Goal: Transaction & Acquisition: Purchase product/service

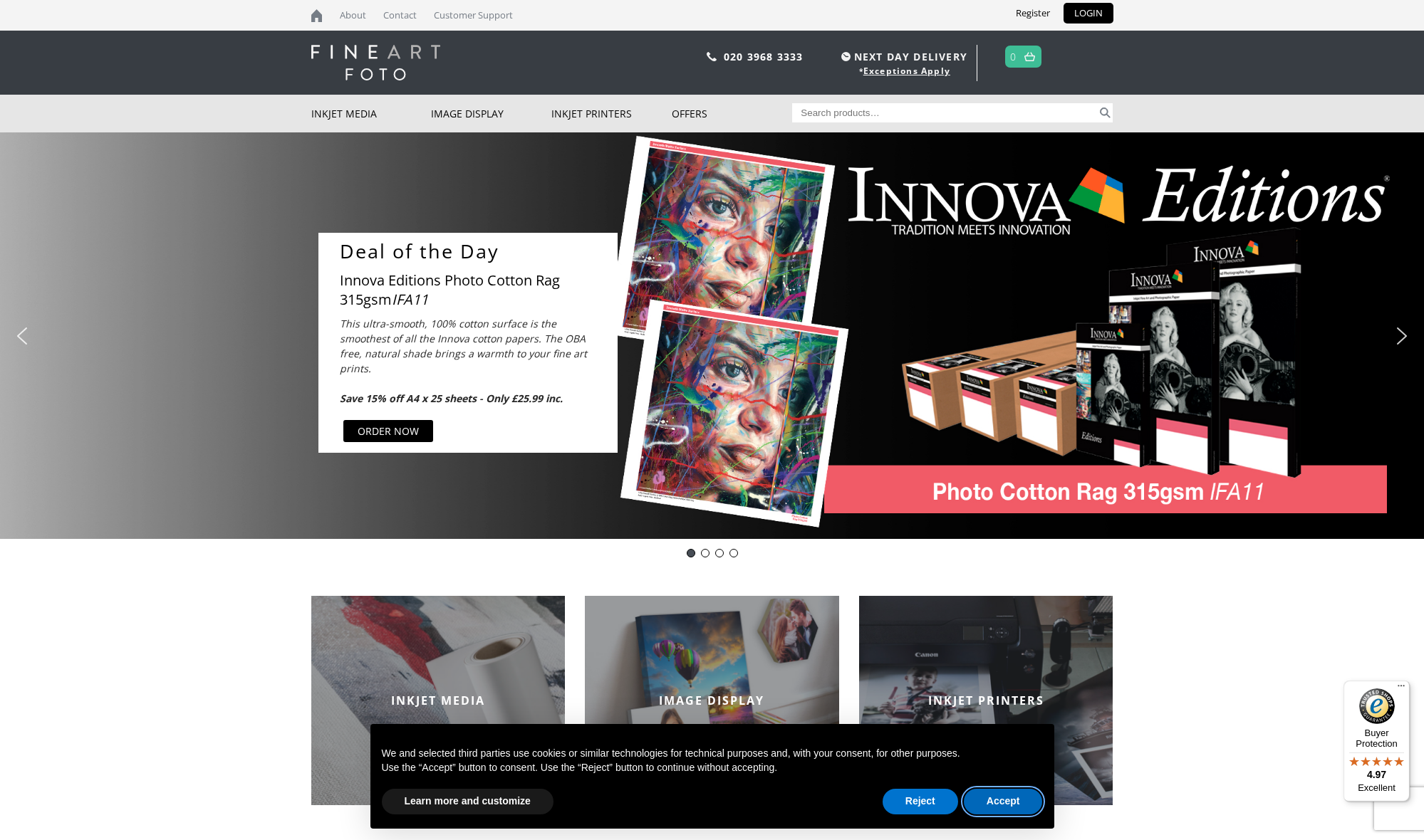
click at [1008, 801] on button "Accept" at bounding box center [1003, 802] width 79 height 26
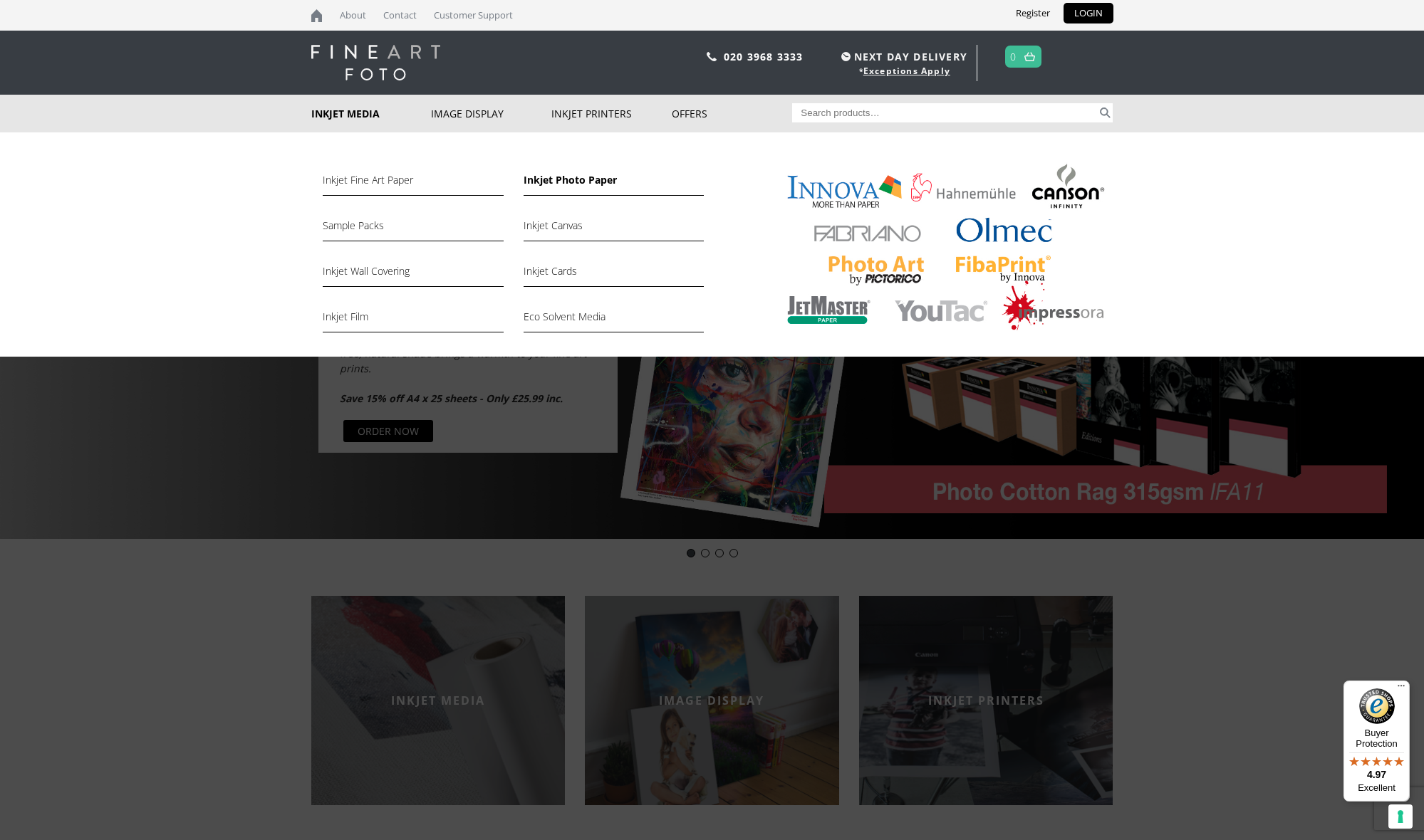
click at [568, 182] on link "Inkjet Photo Paper" at bounding box center [613, 183] width 180 height 24
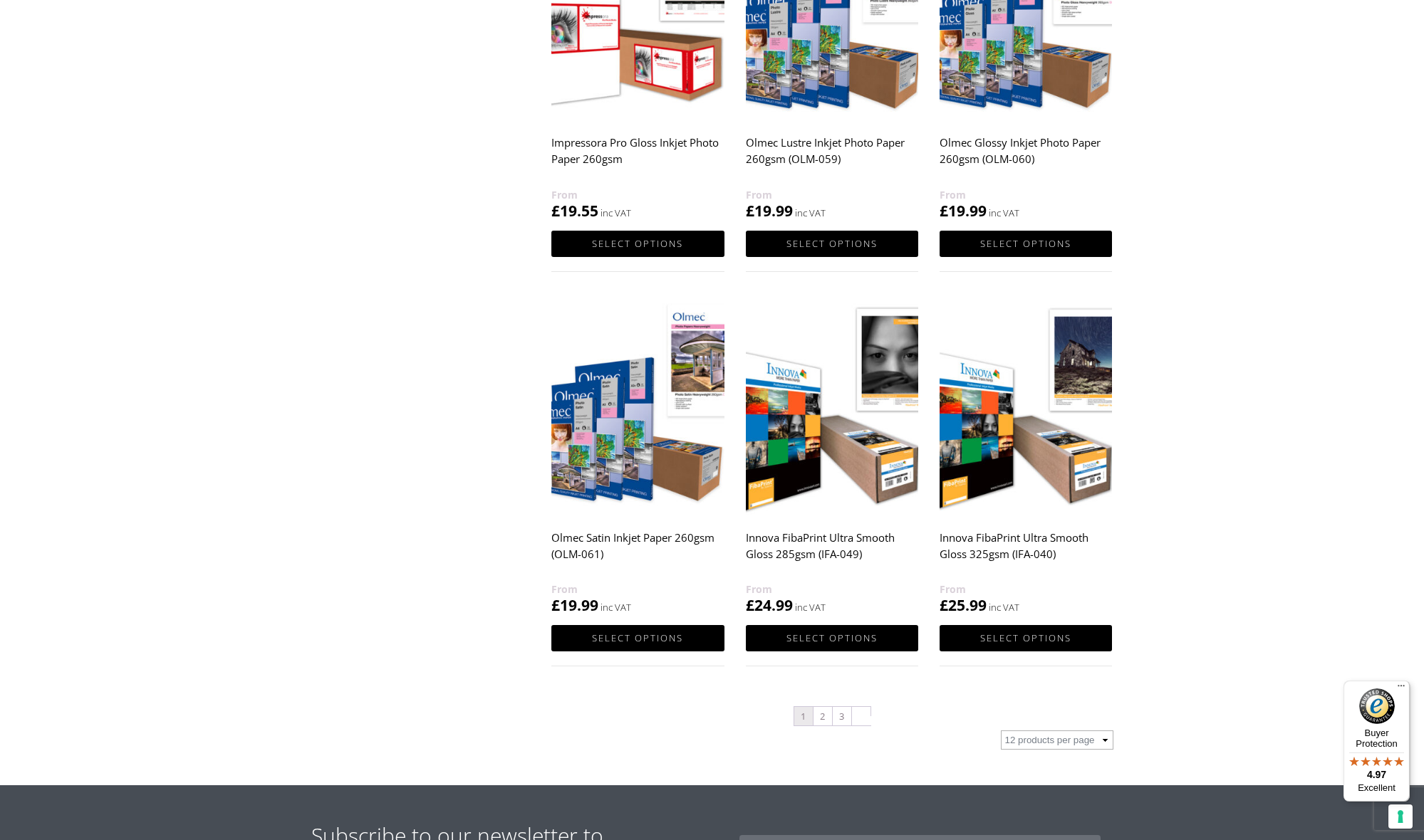
scroll to position [1161, 0]
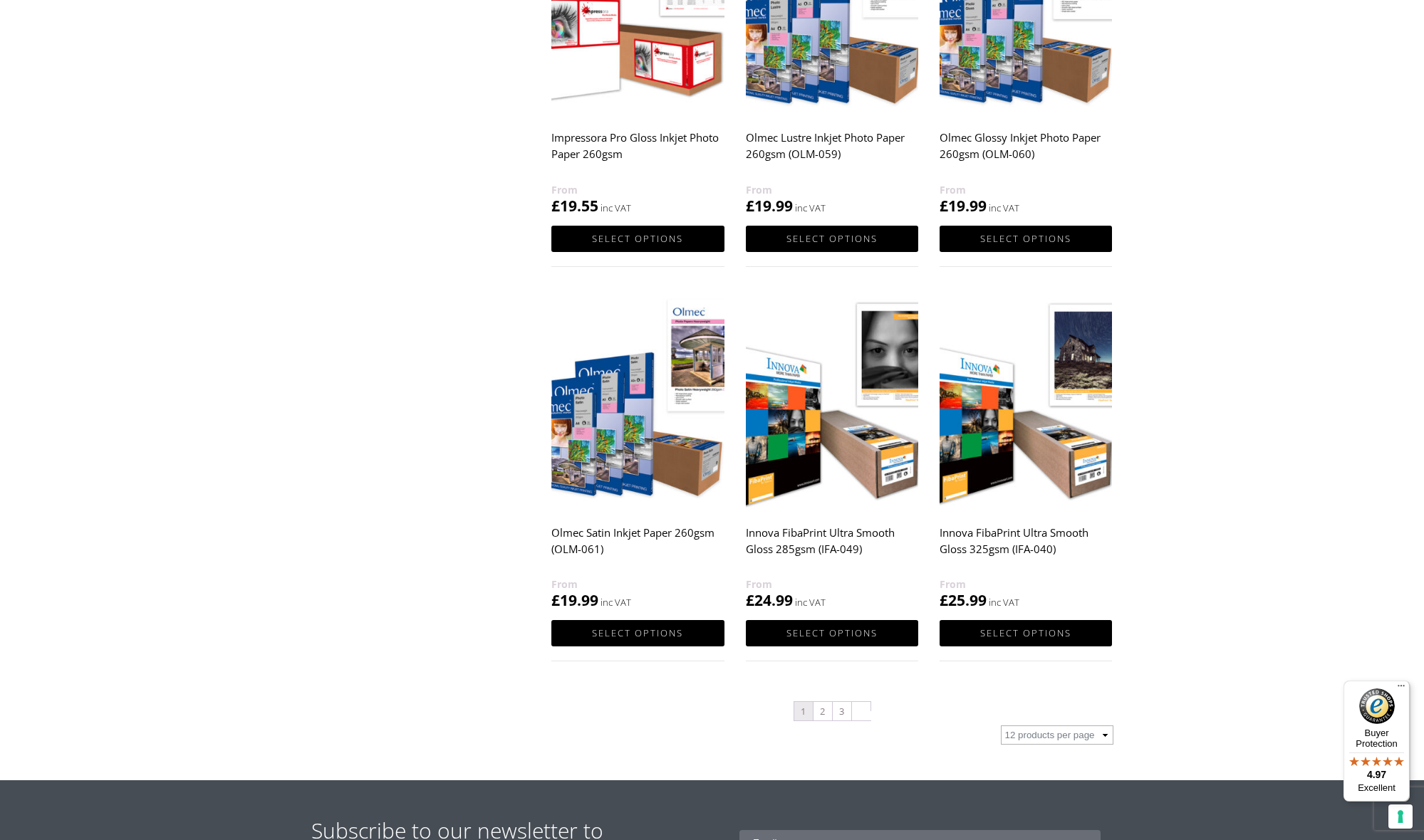
select select "72"
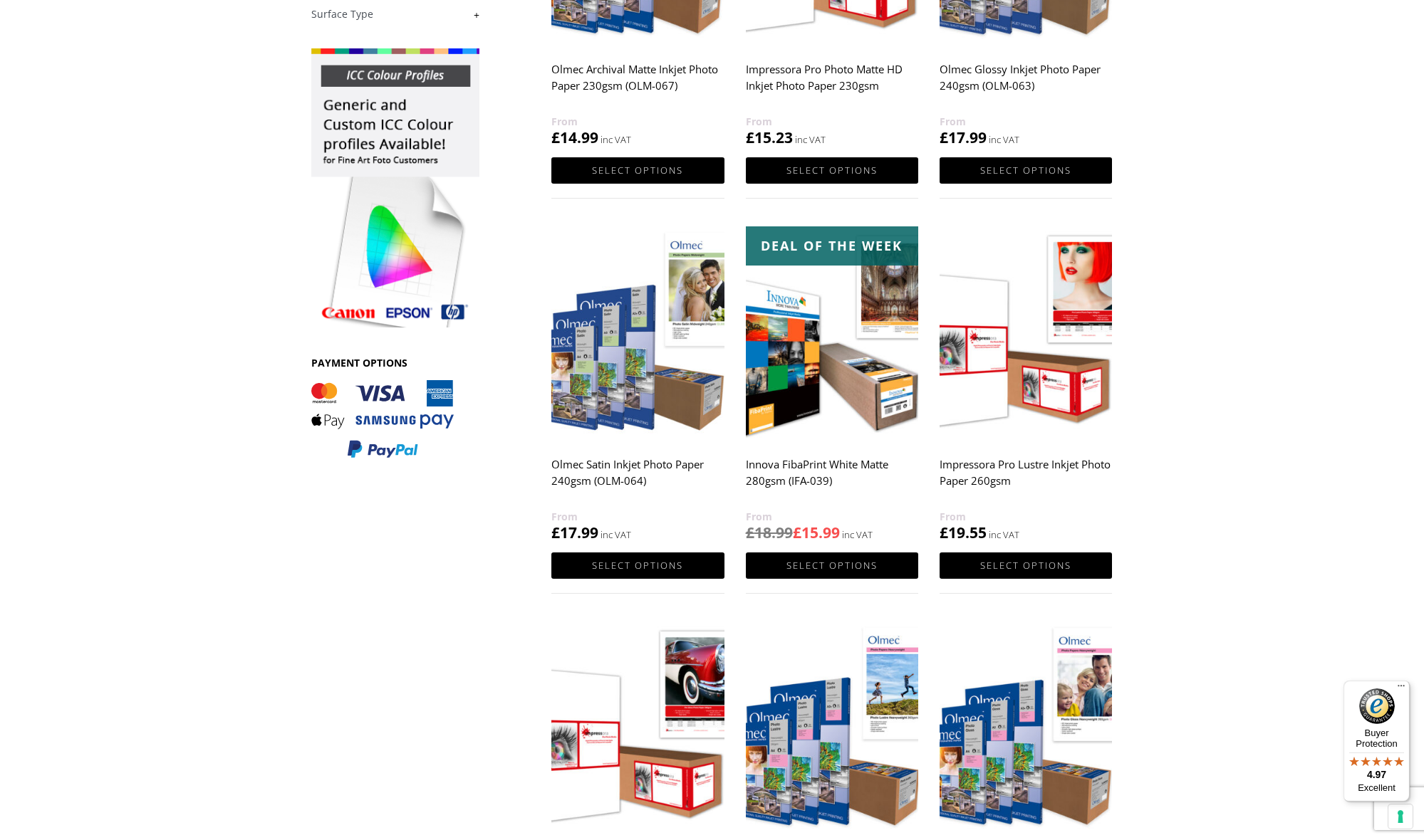
scroll to position [442, 0]
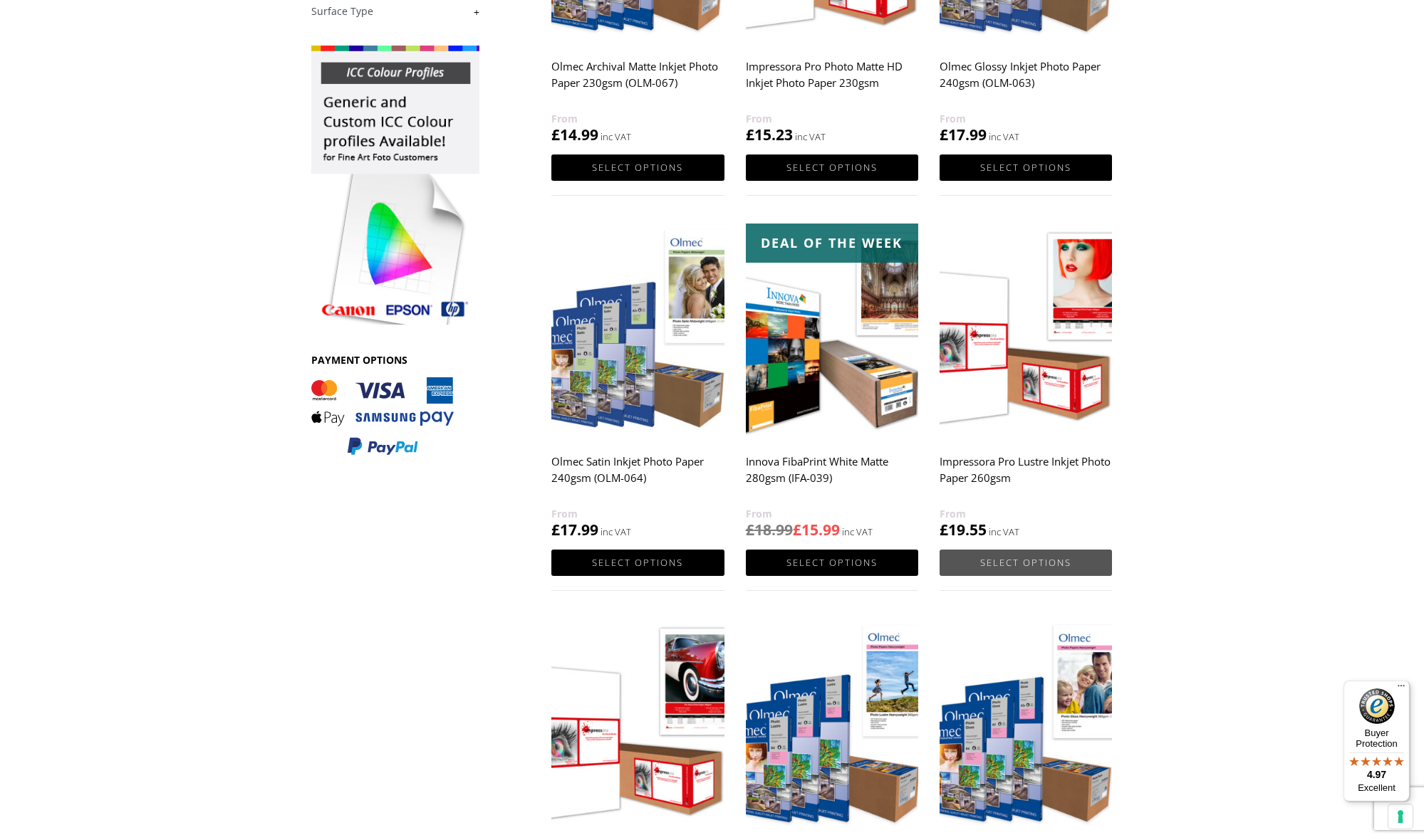
click at [1005, 557] on link "Select options" at bounding box center [1025, 563] width 172 height 26
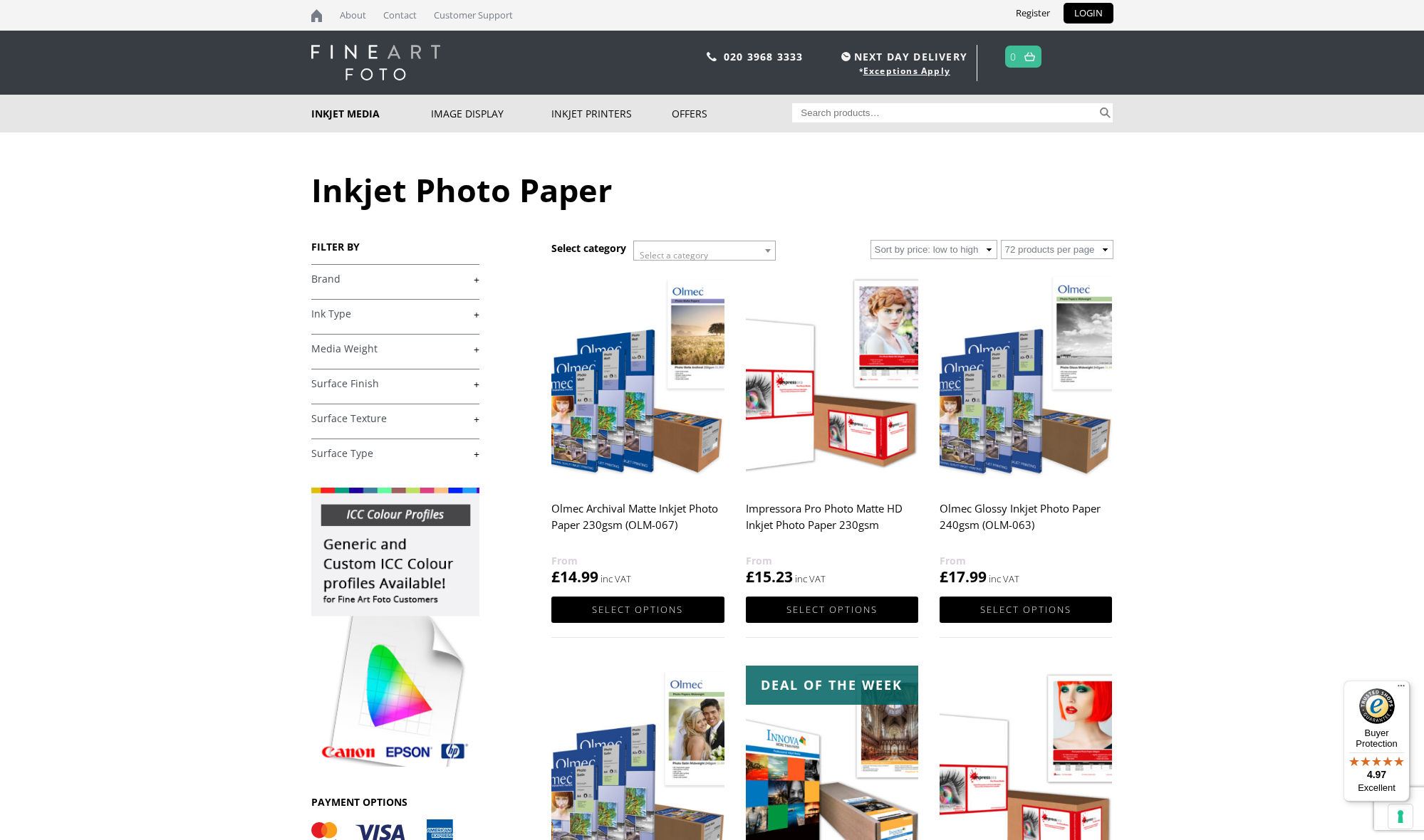
scroll to position [0, 0]
click at [367, 384] on link "+" at bounding box center [396, 384] width 168 height 14
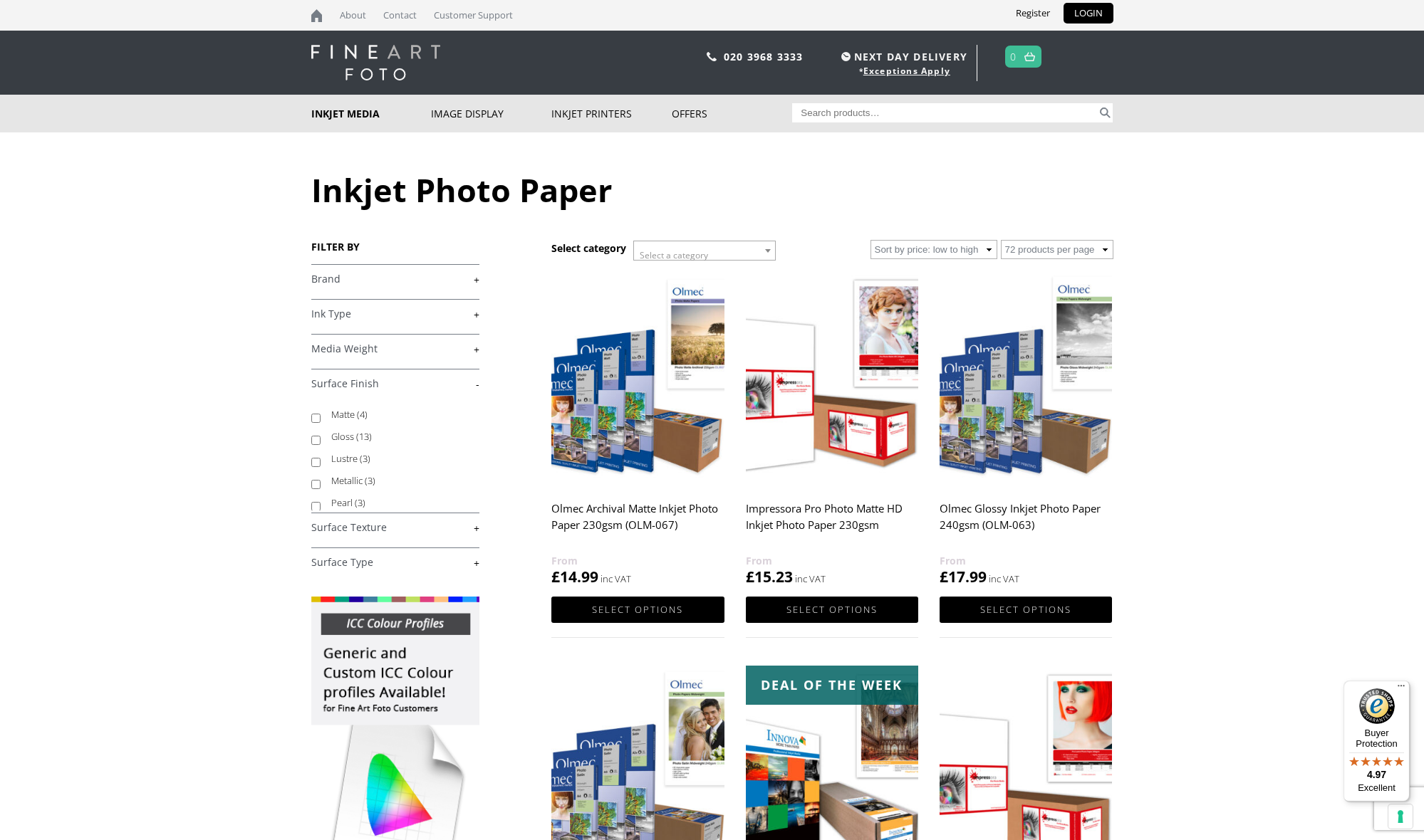
click at [343, 457] on label "Lustre (3)" at bounding box center [399, 459] width 135 height 22
click at [320, 458] on input "Lustre (3)" at bounding box center [316, 463] width 10 height 10
checkbox input "true"
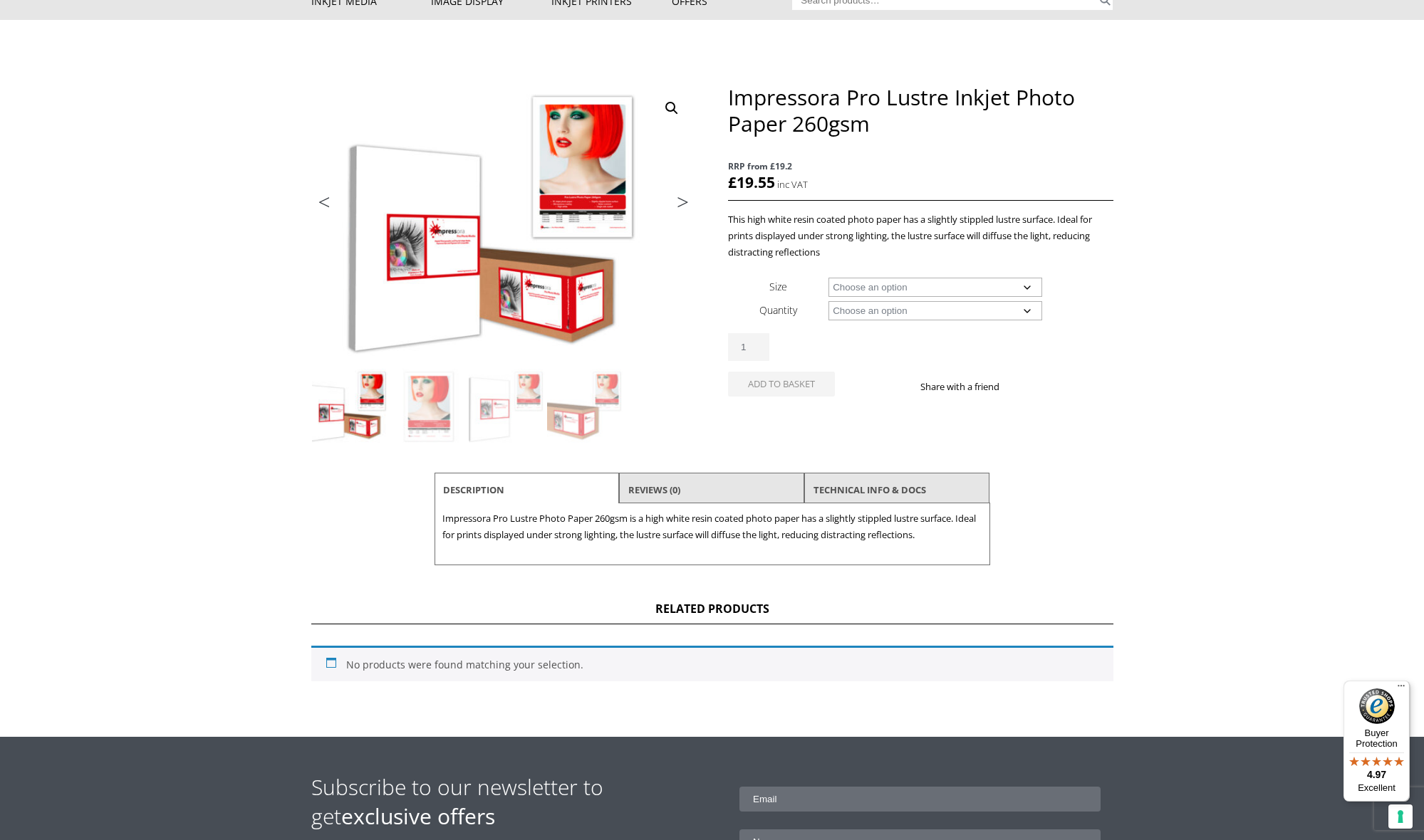
scroll to position [111, 0]
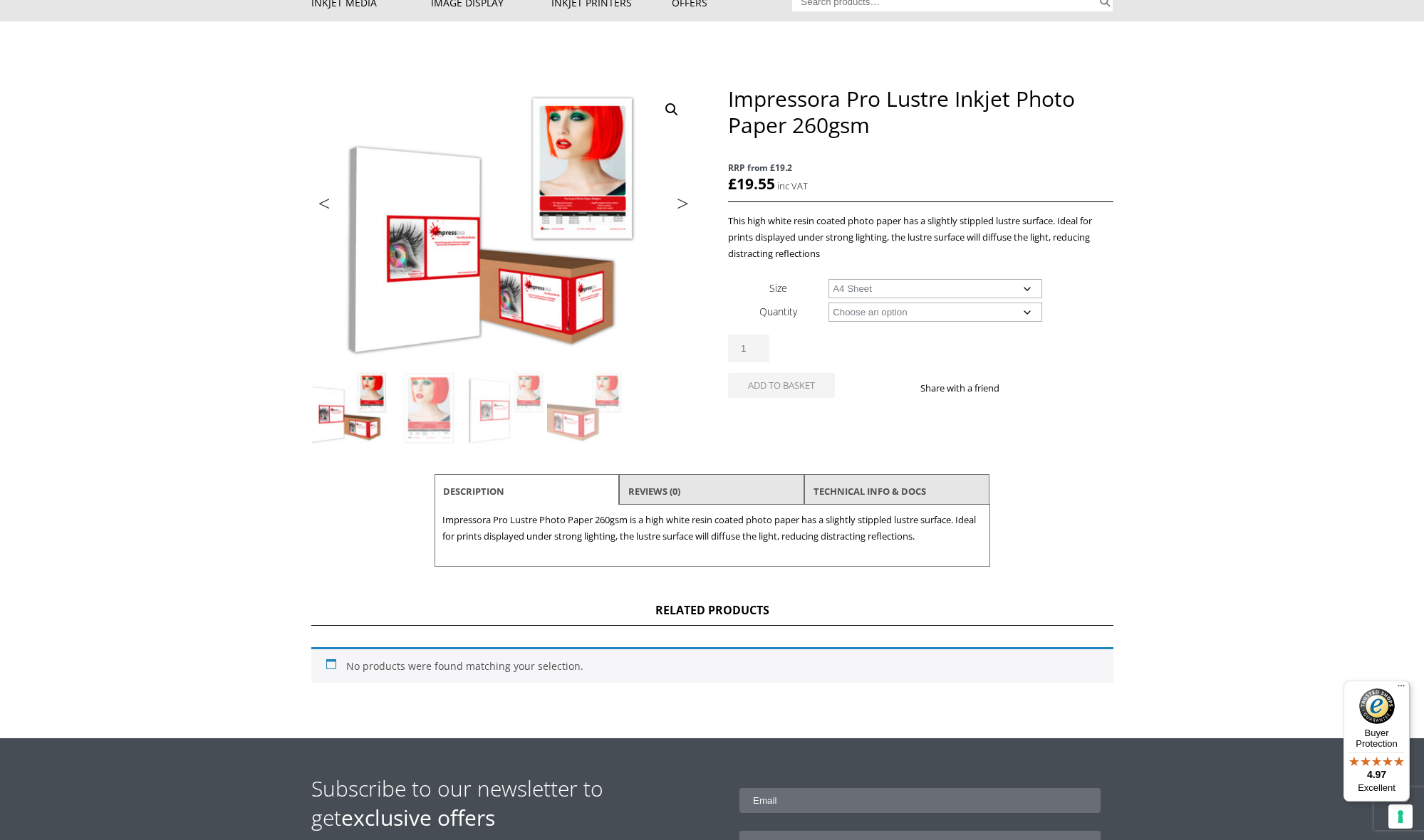
select select "a4-sheet"
select select "50-sheets"
select select "a4-sheet"
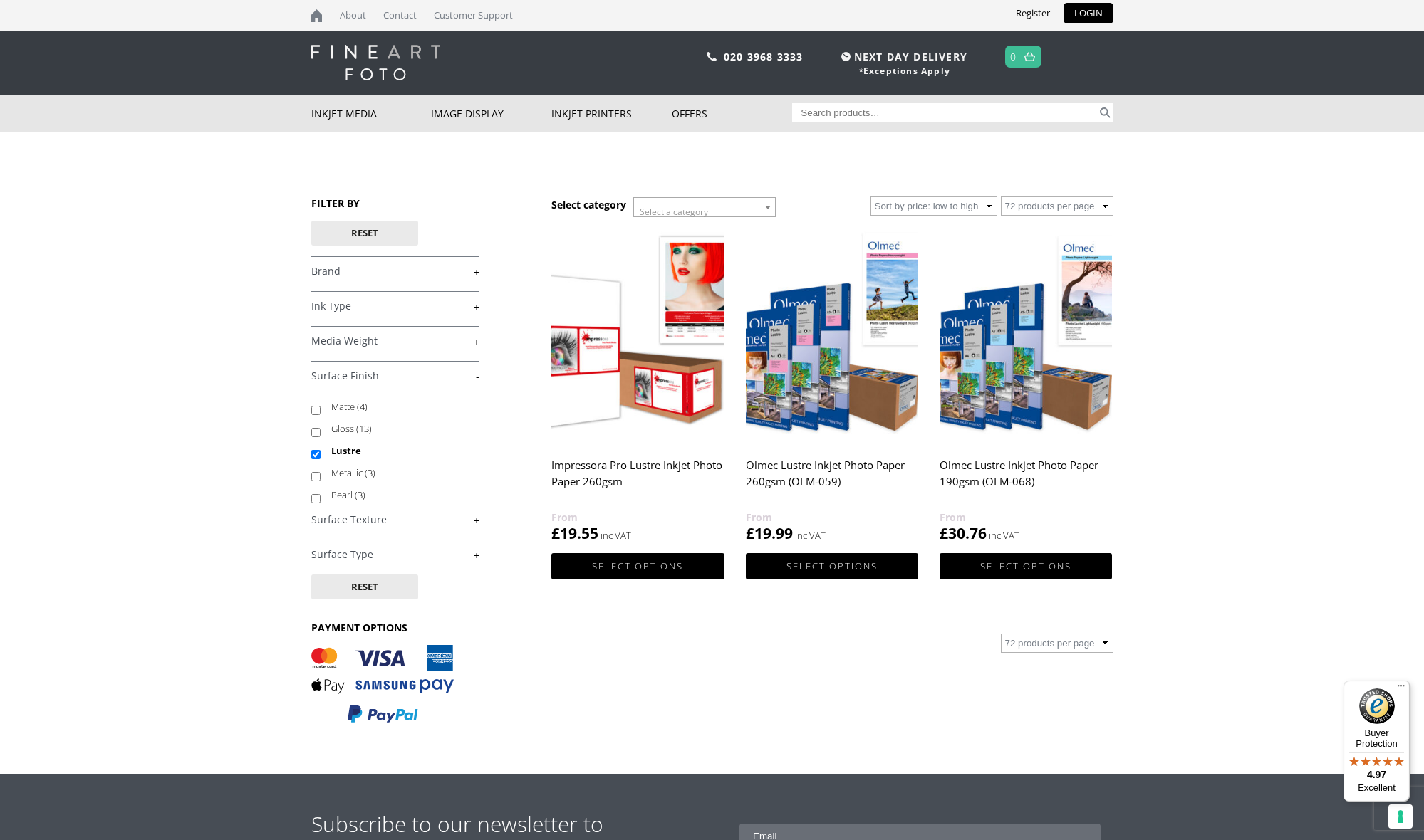
click at [798, 473] on h2 "Olmec Lustre Inkjet Photo Paper 260gsm (OLM-059)" at bounding box center [831, 480] width 172 height 57
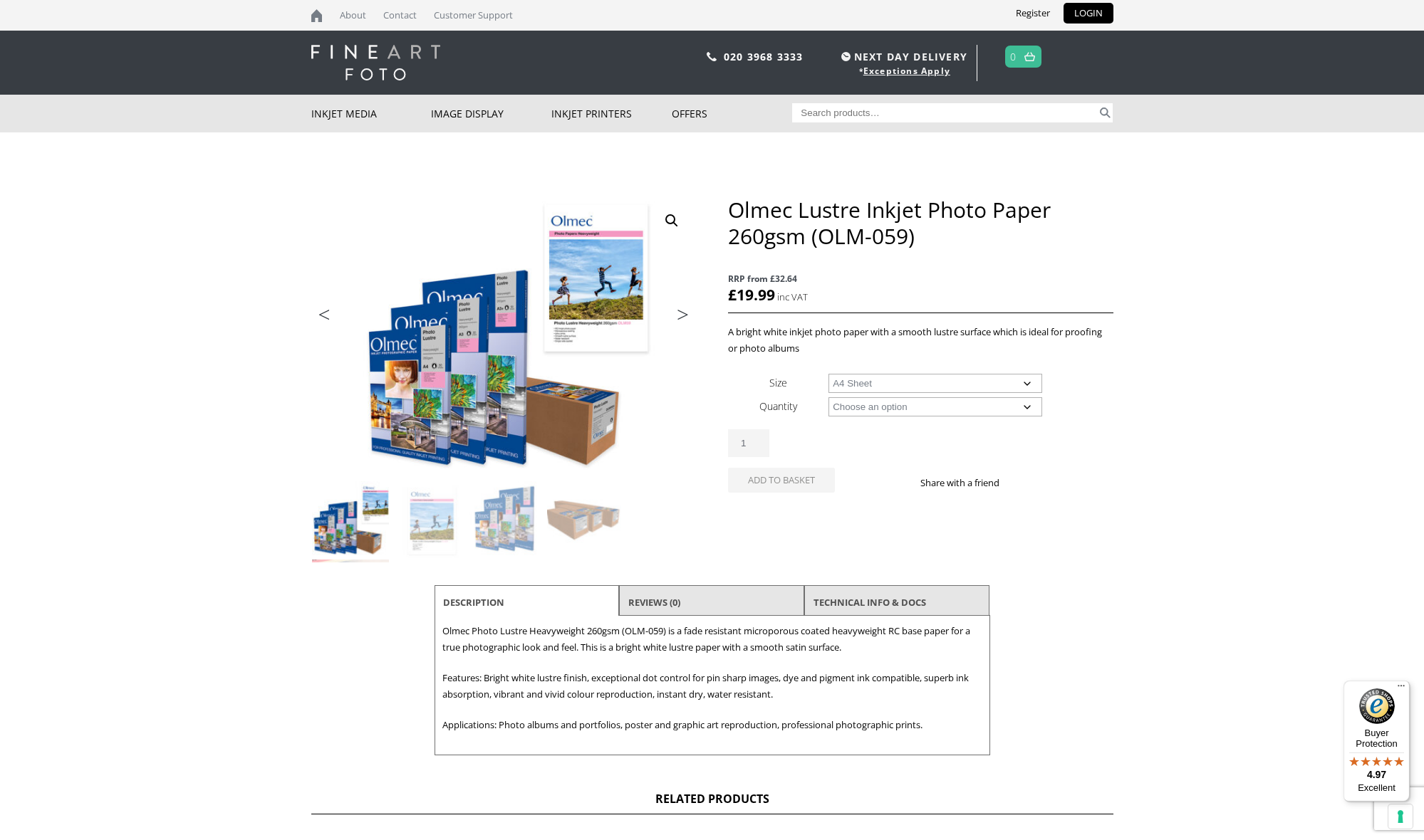
select select "a4-sheet"
select select "50-sheets"
select select "a4-sheet"
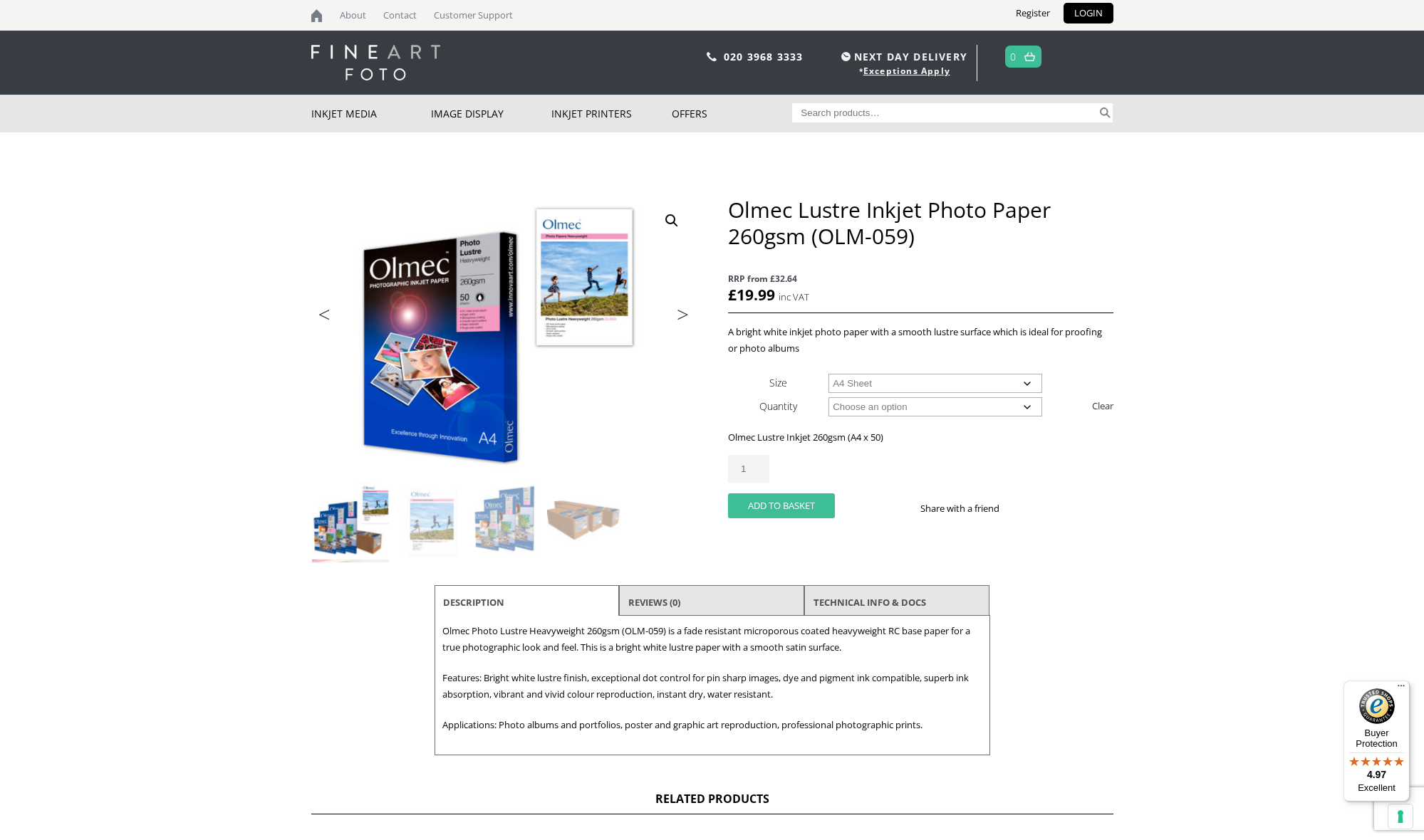
click at [762, 504] on button "Add to basket" at bounding box center [781, 505] width 107 height 25
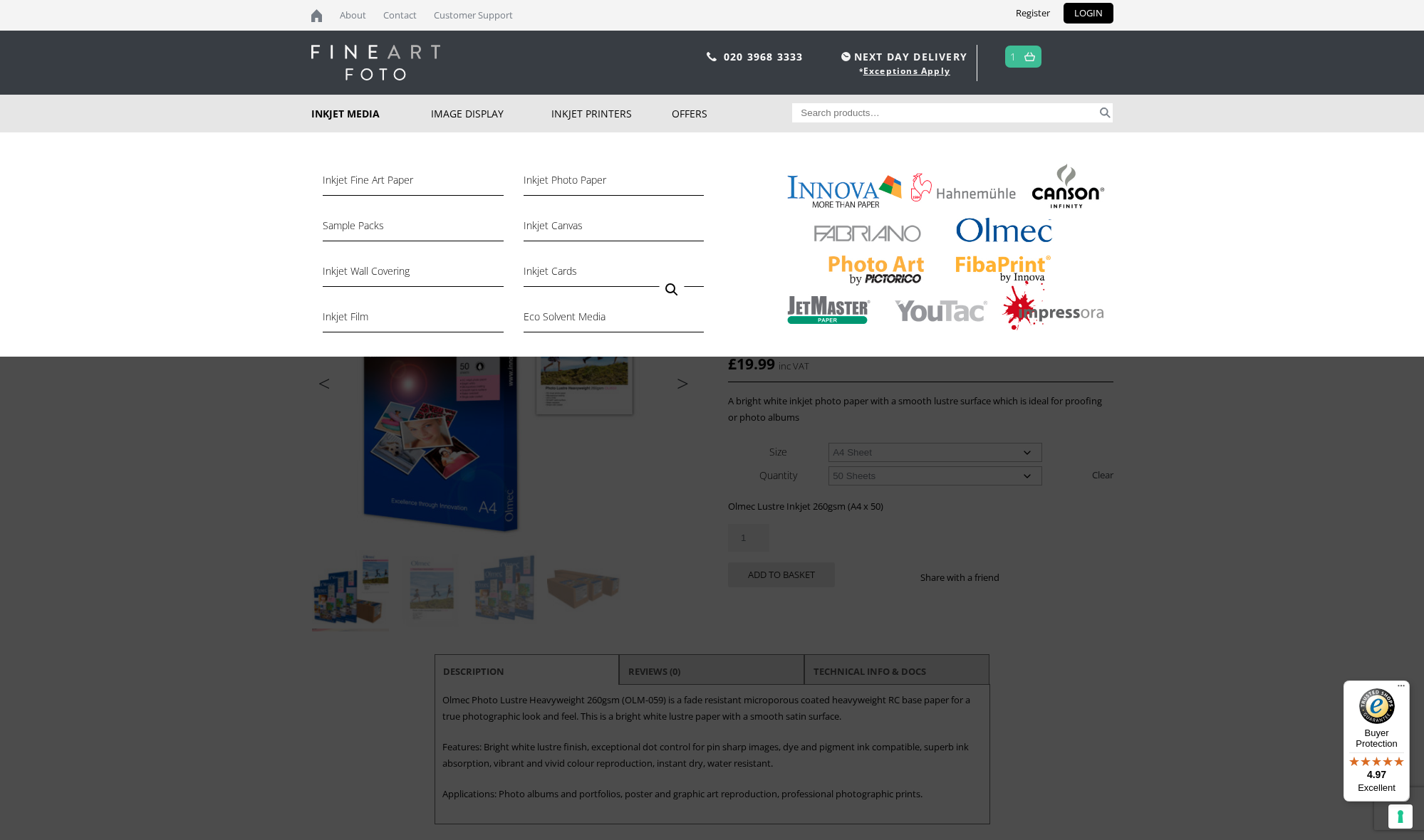
click at [342, 112] on link "Inkjet Media" at bounding box center [372, 113] width 120 height 38
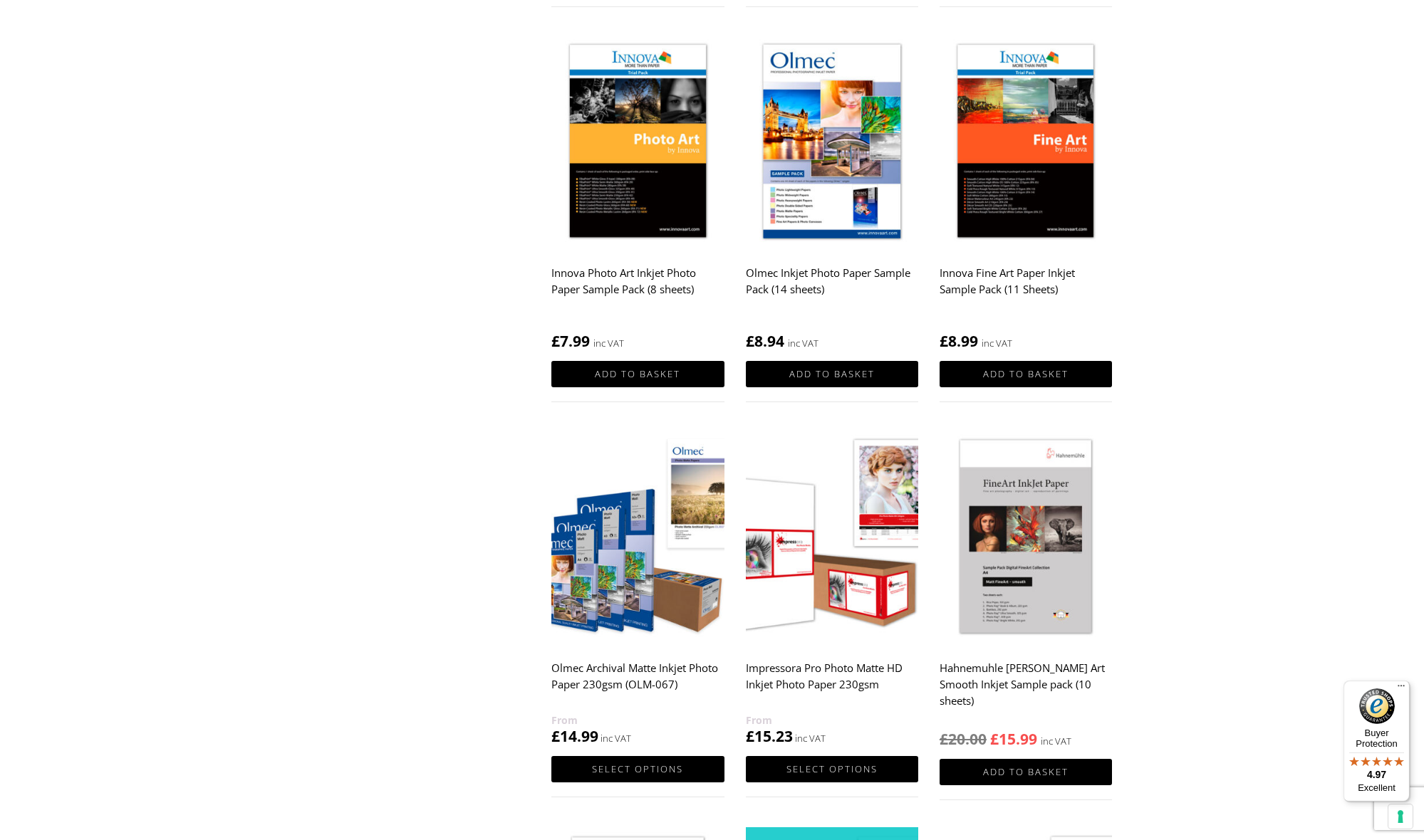
scroll to position [632, 0]
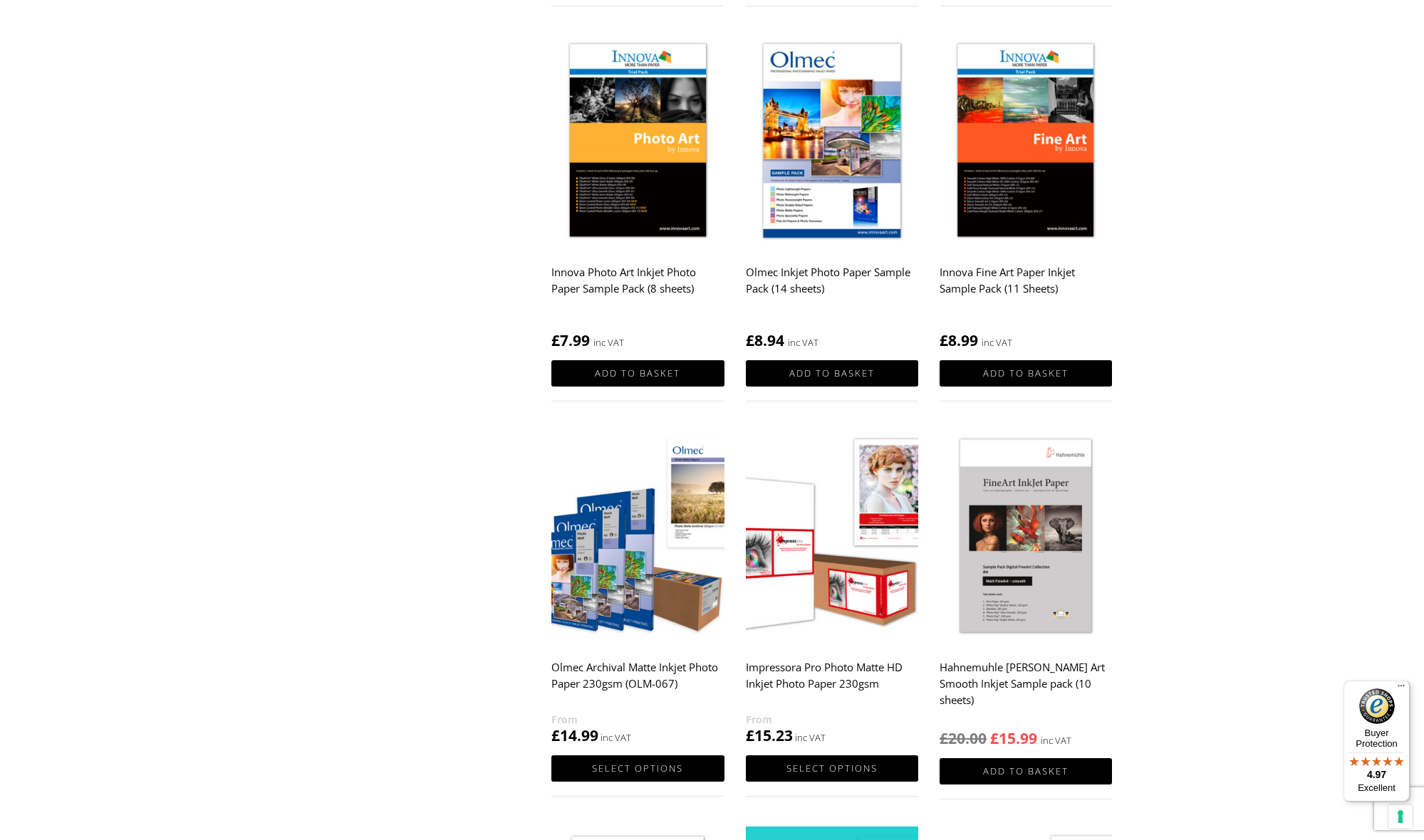
click at [1032, 609] on img at bounding box center [1025, 537] width 172 height 215
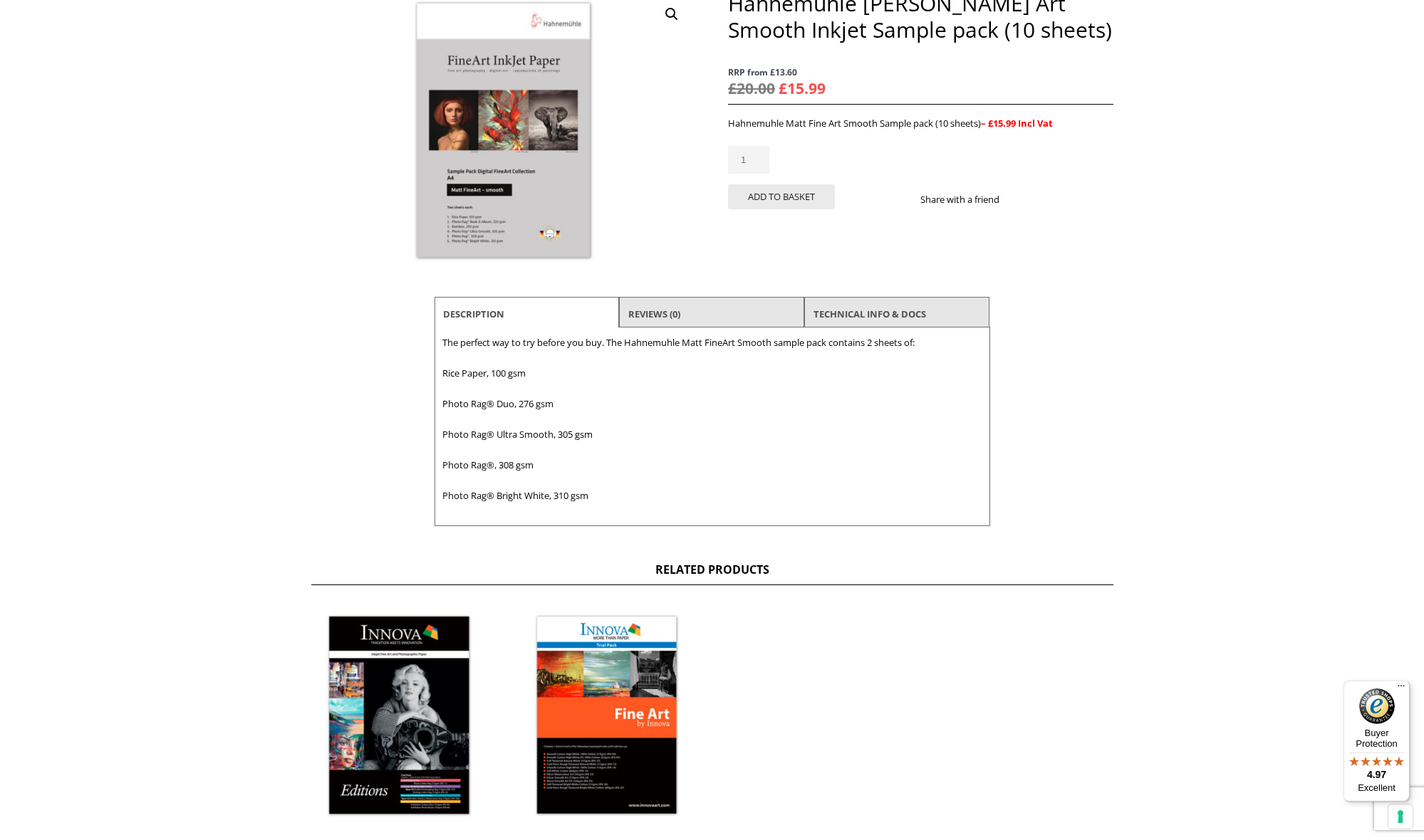
scroll to position [208, 0]
click at [404, 683] on img at bounding box center [400, 716] width 177 height 221
click at [605, 712] on img at bounding box center [606, 716] width 177 height 221
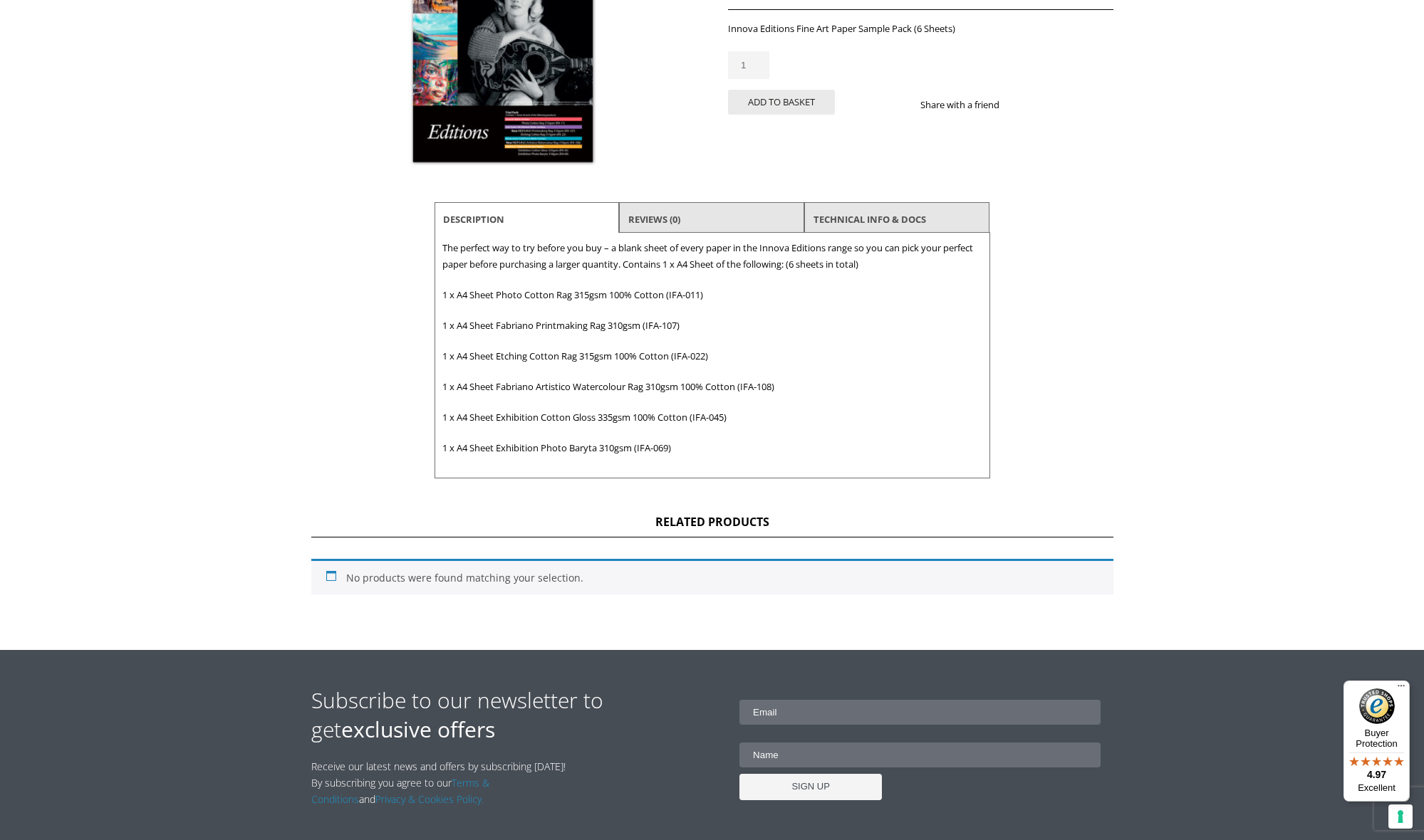
scroll to position [302, 0]
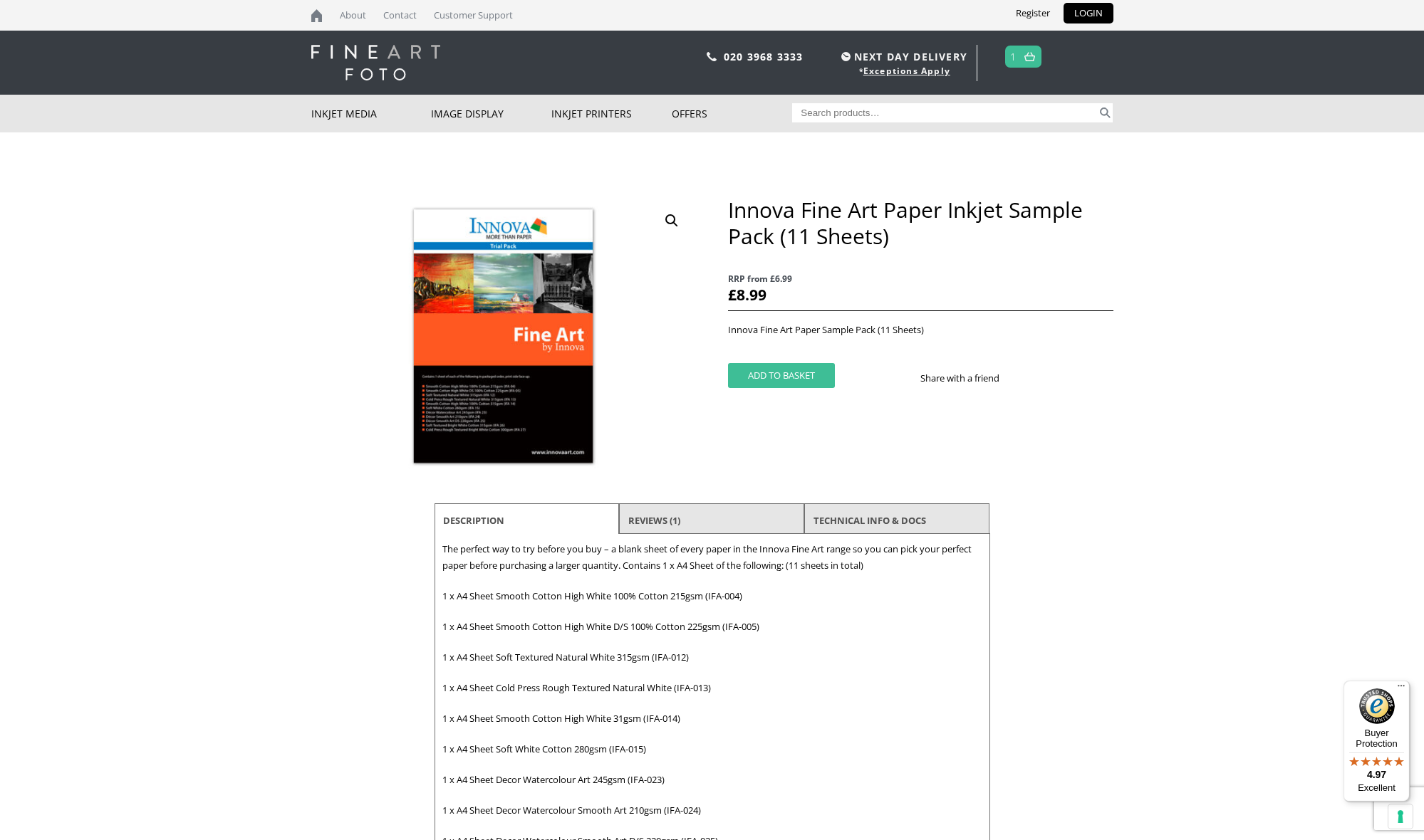
click at [762, 378] on button "Add to basket" at bounding box center [781, 376] width 107 height 25
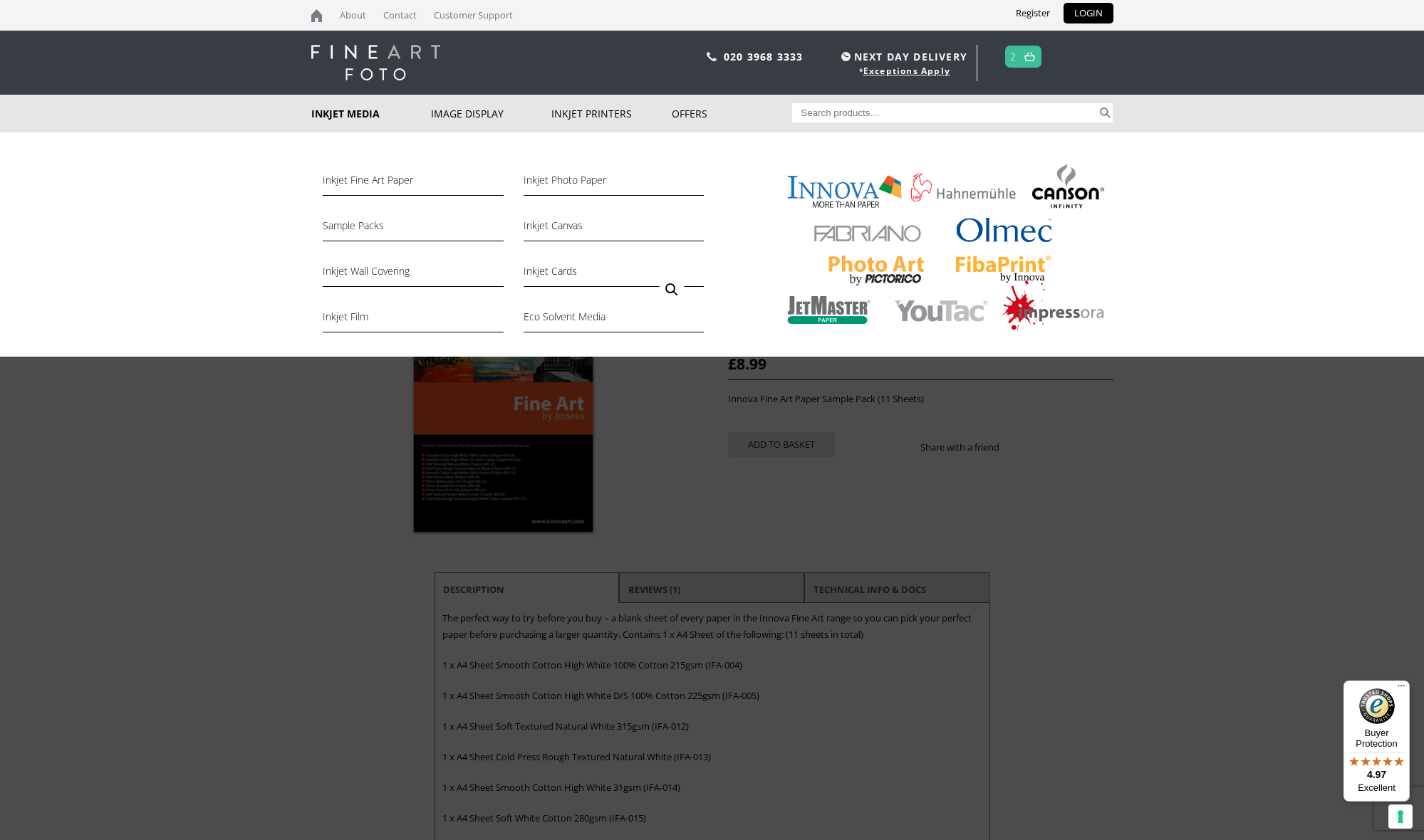
click at [344, 111] on link "Inkjet Media" at bounding box center [372, 113] width 120 height 38
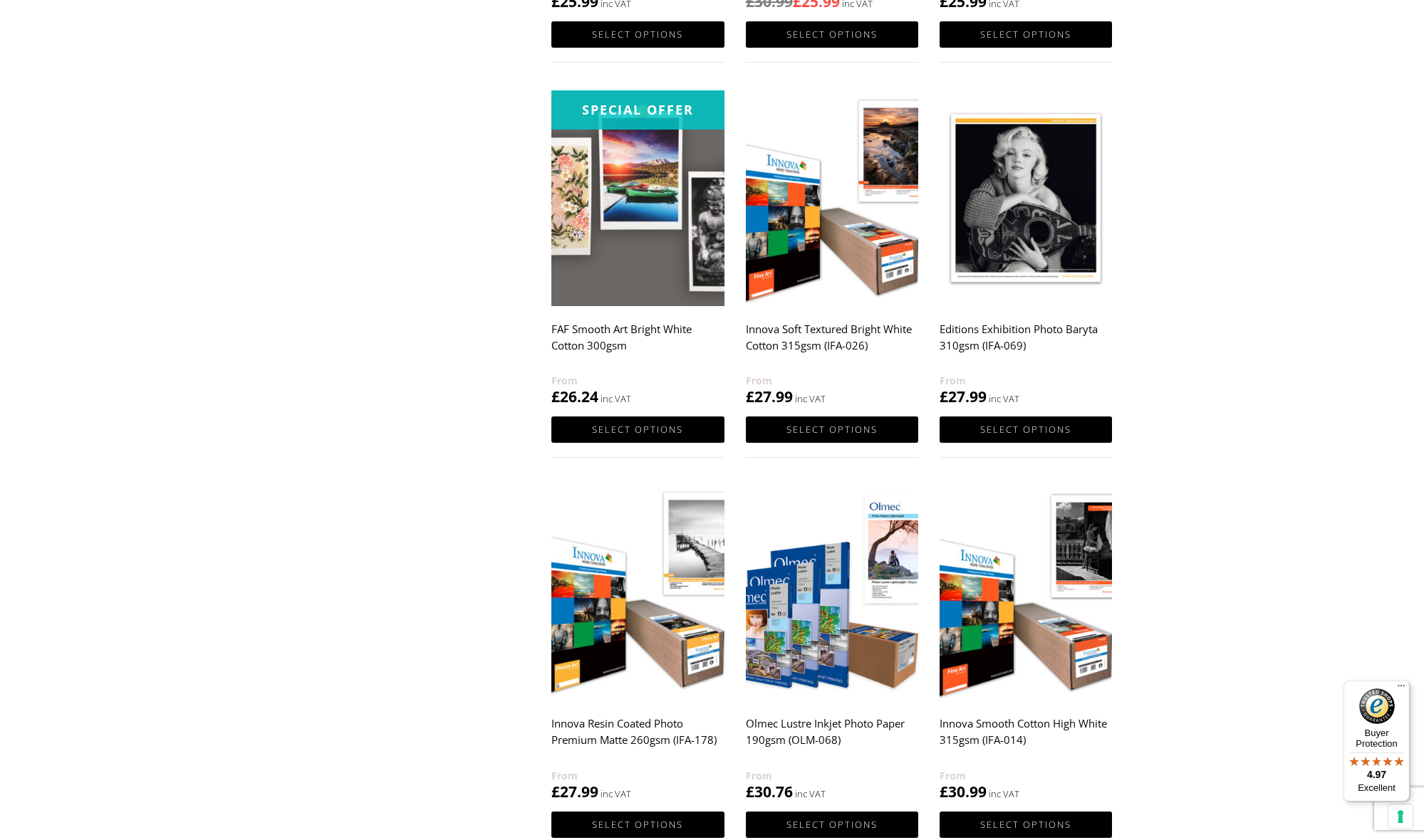
scroll to position [4533, 0]
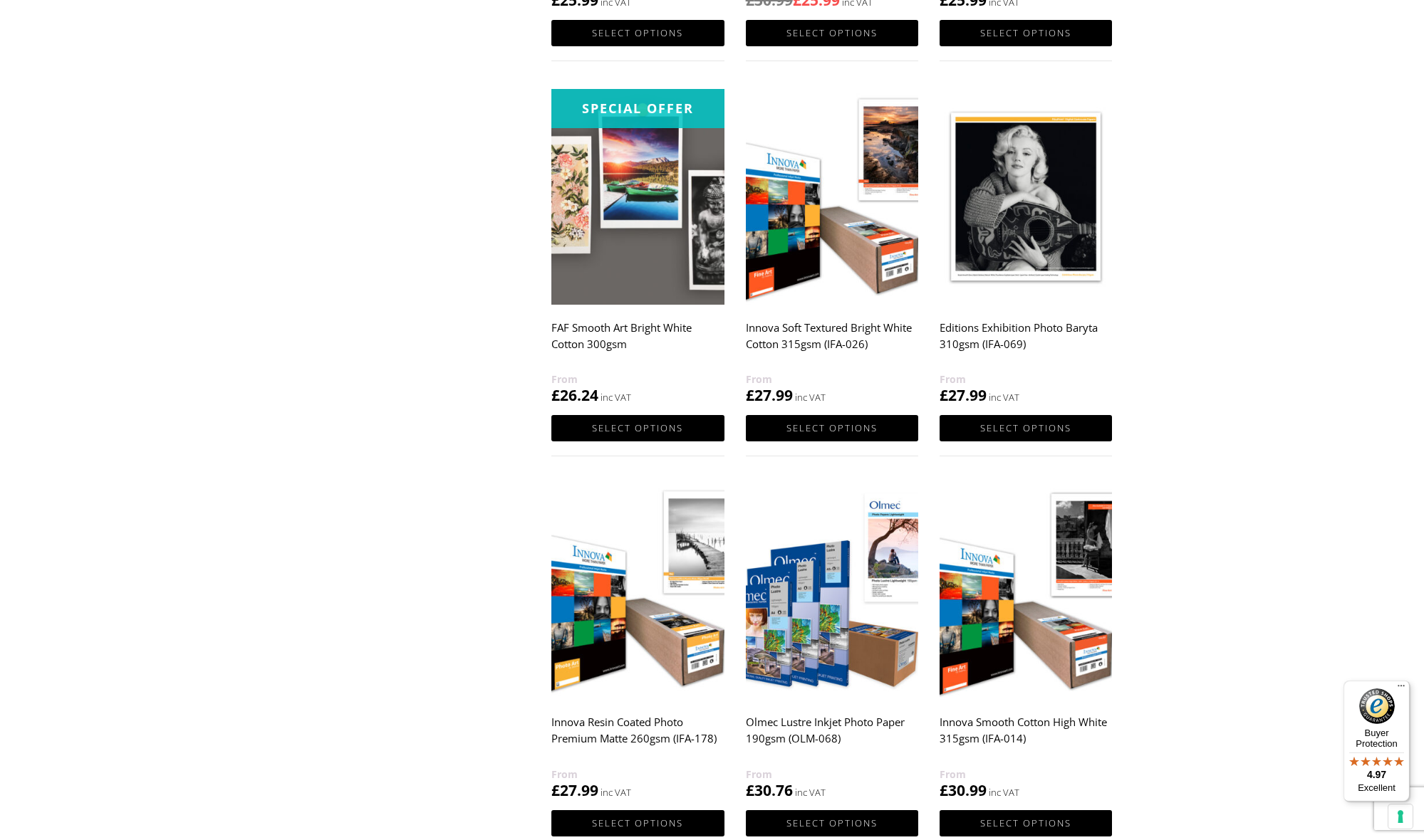
click at [576, 733] on h2 "Innova Resin Coated Photo Premium Matte 260gsm (IFA-178)" at bounding box center [637, 738] width 172 height 57
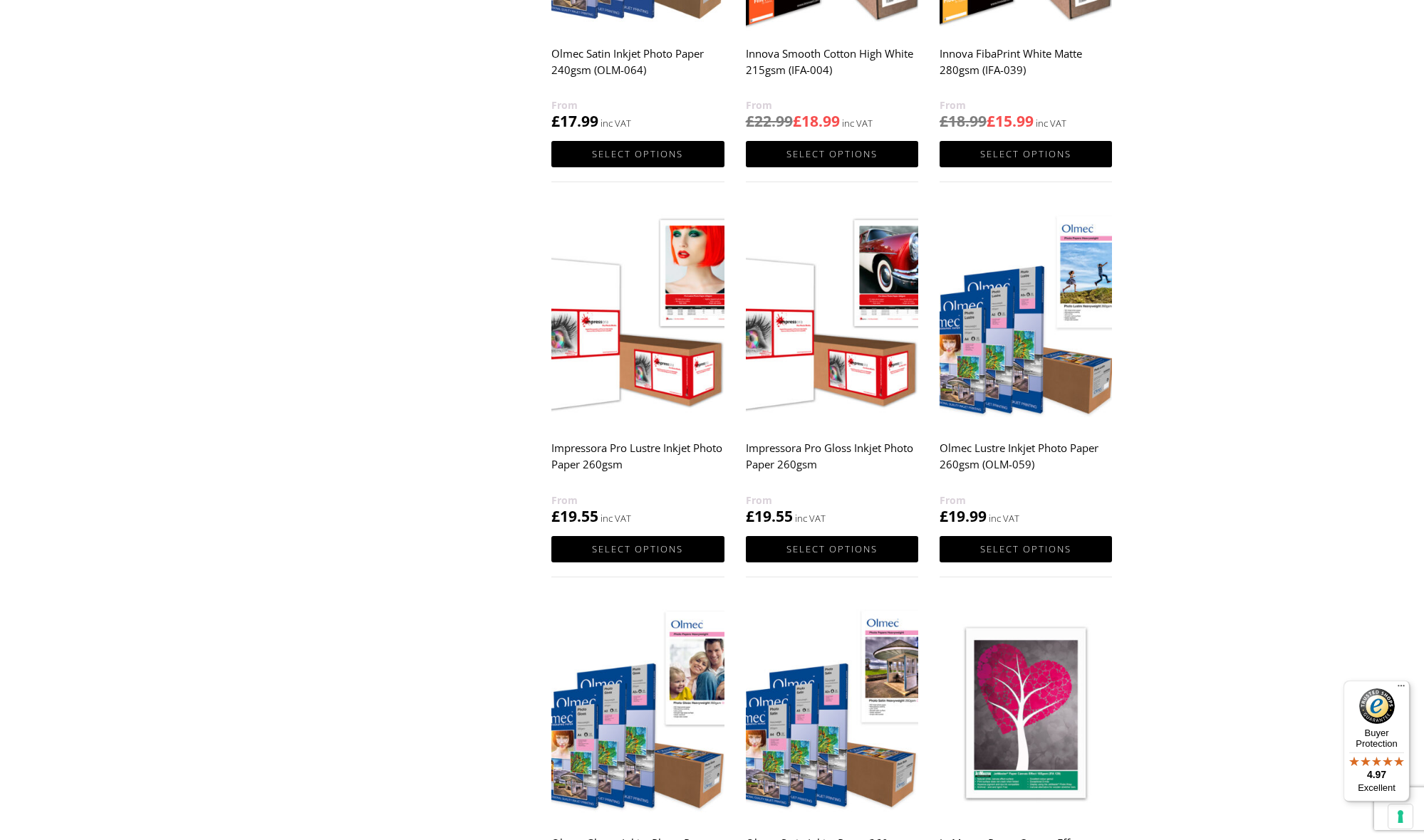
scroll to position [2435, 0]
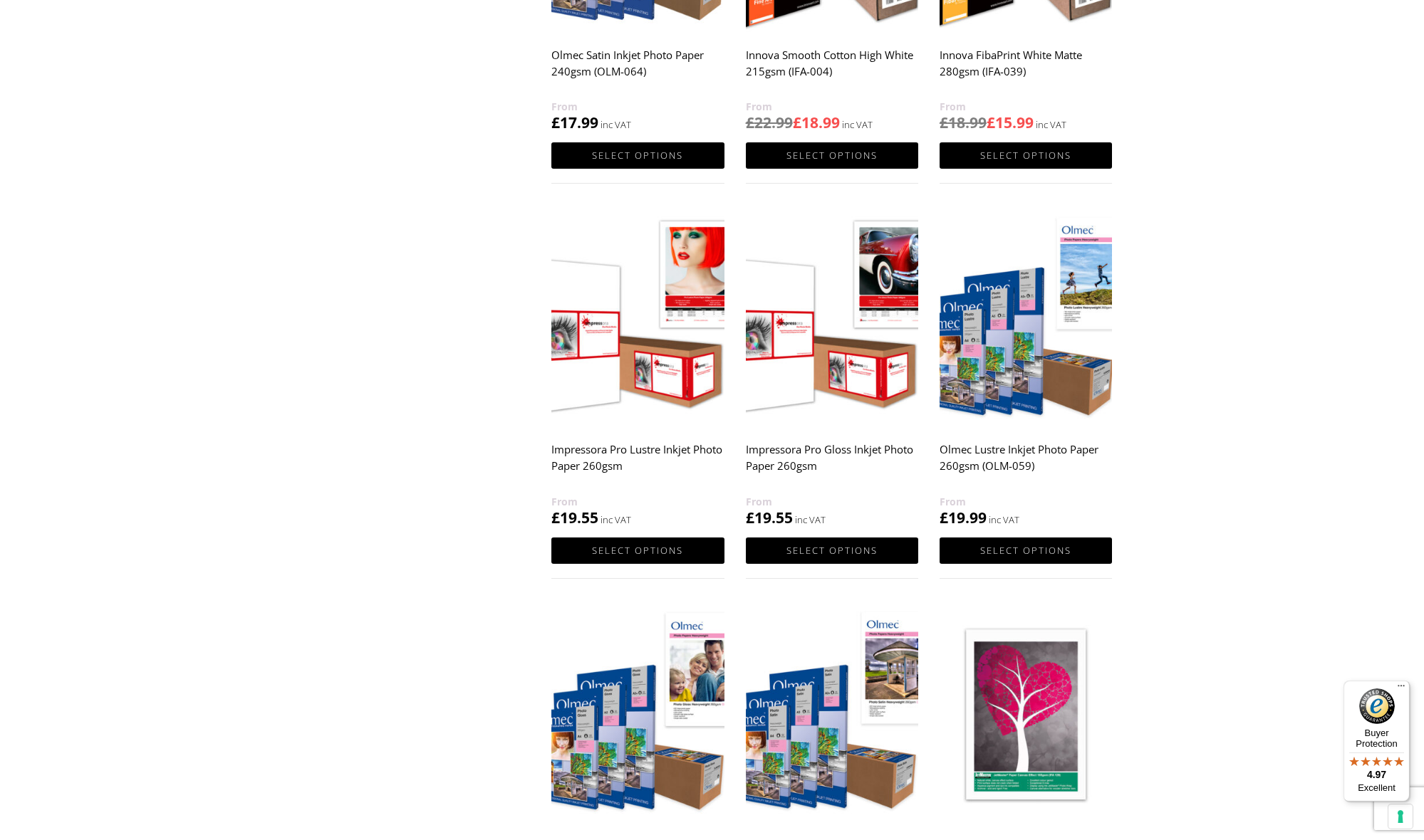
click at [992, 450] on h2 "Olmec Lustre Inkjet Photo Paper 260gsm (OLM-059)" at bounding box center [1025, 464] width 172 height 57
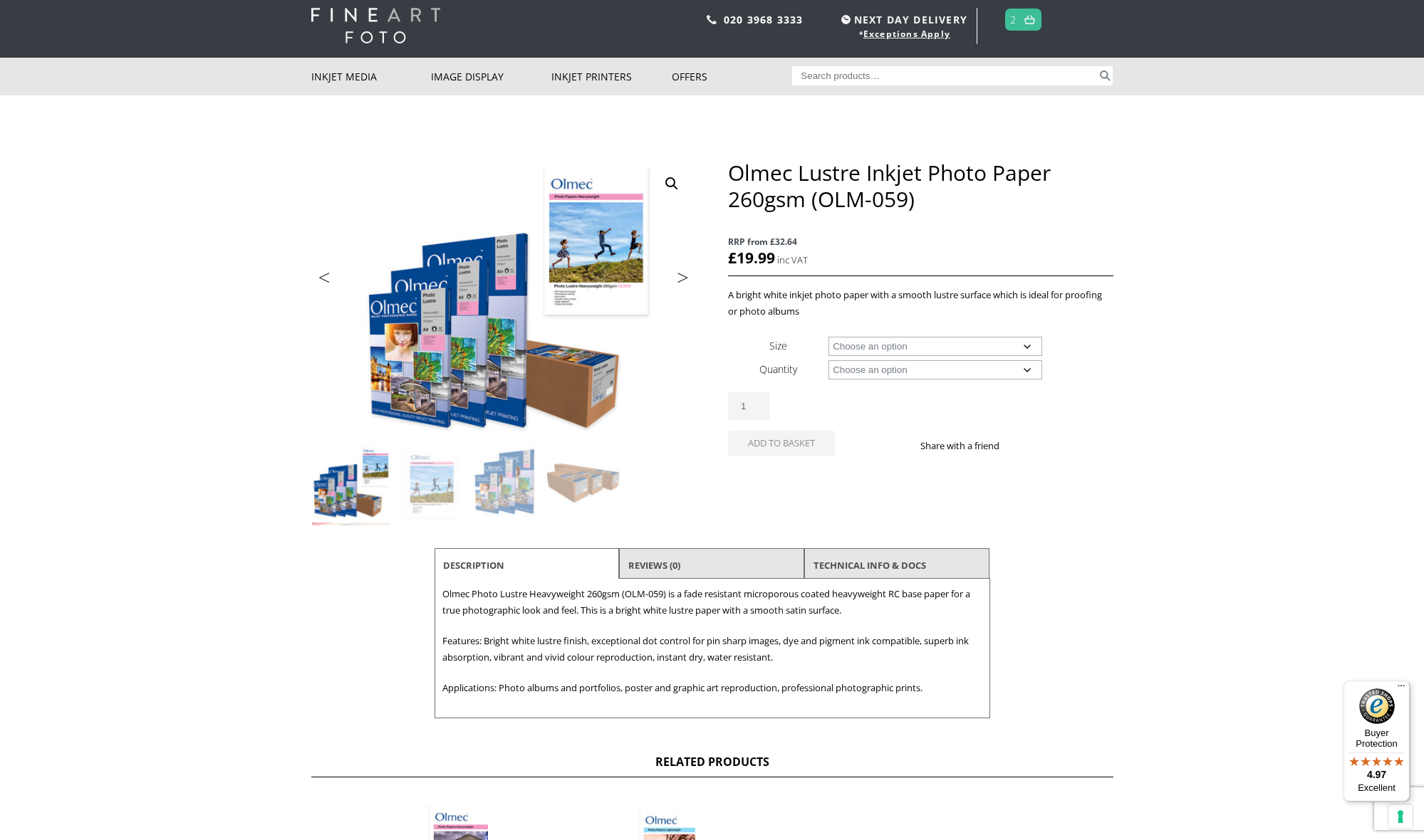
scroll to position [36, 0]
select select "a4-sheet"
select select "50-sheets"
select select "a4-sheet"
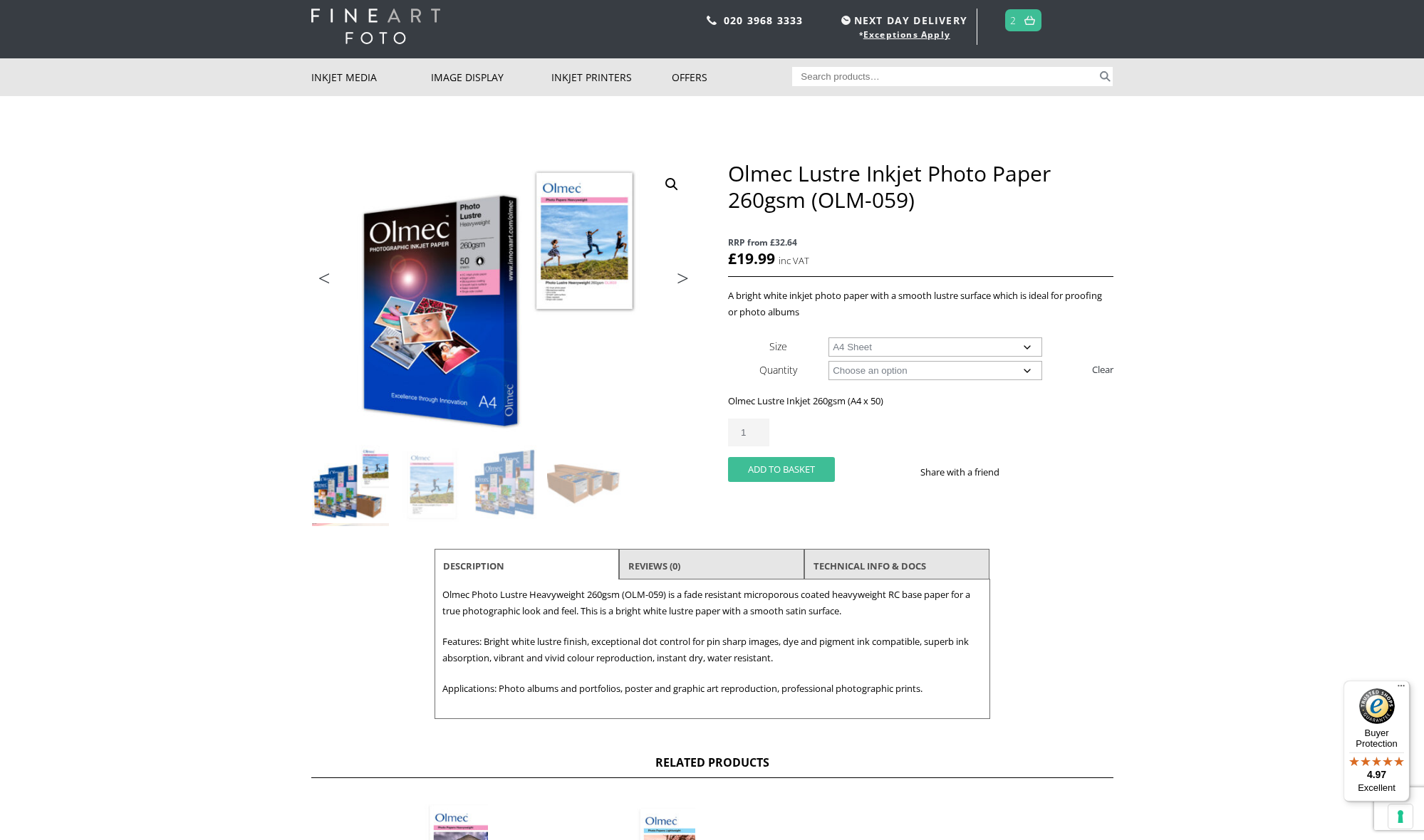
click at [797, 465] on button "Add to basket" at bounding box center [781, 469] width 107 height 25
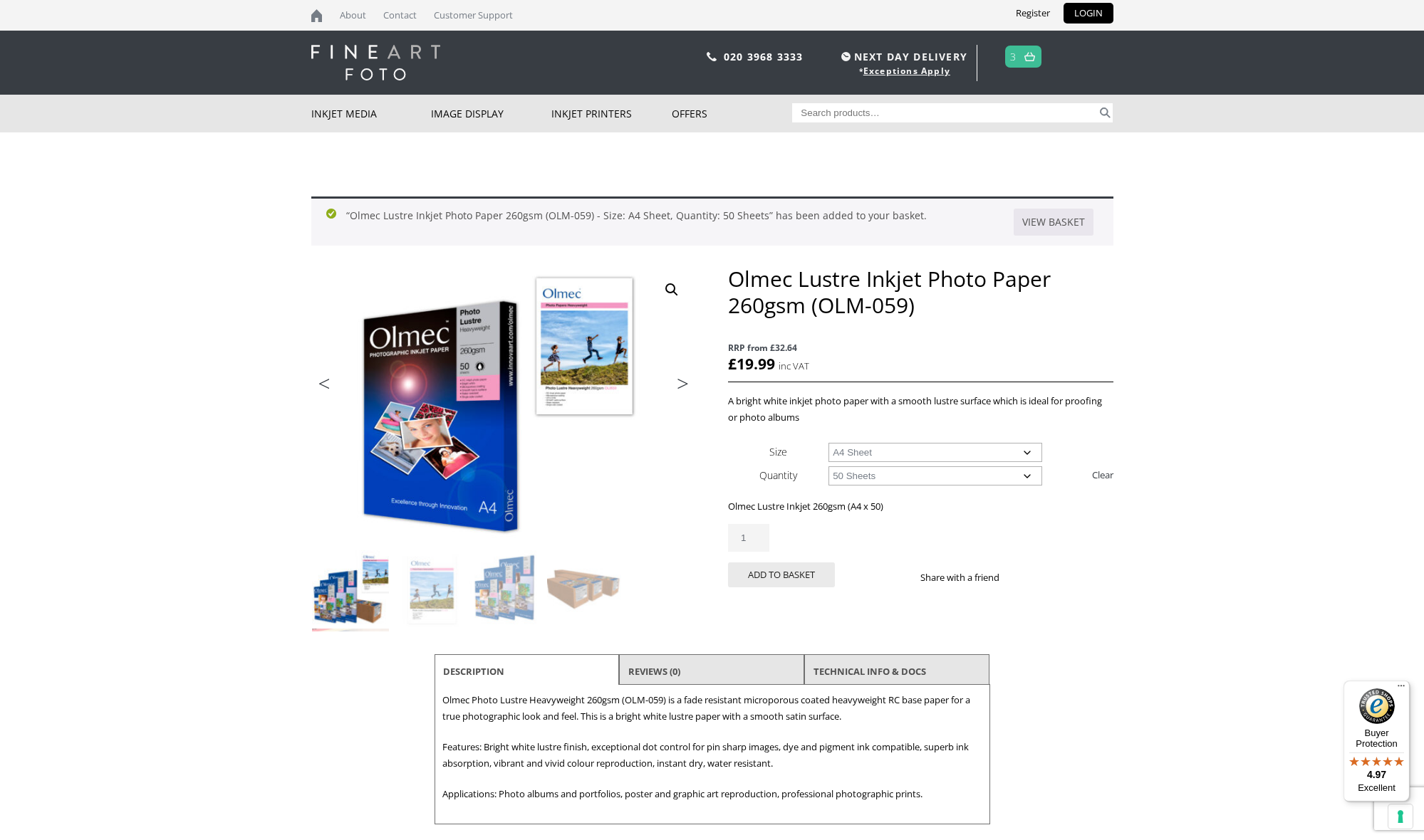
click at [1016, 54] on link "3" at bounding box center [1013, 57] width 6 height 21
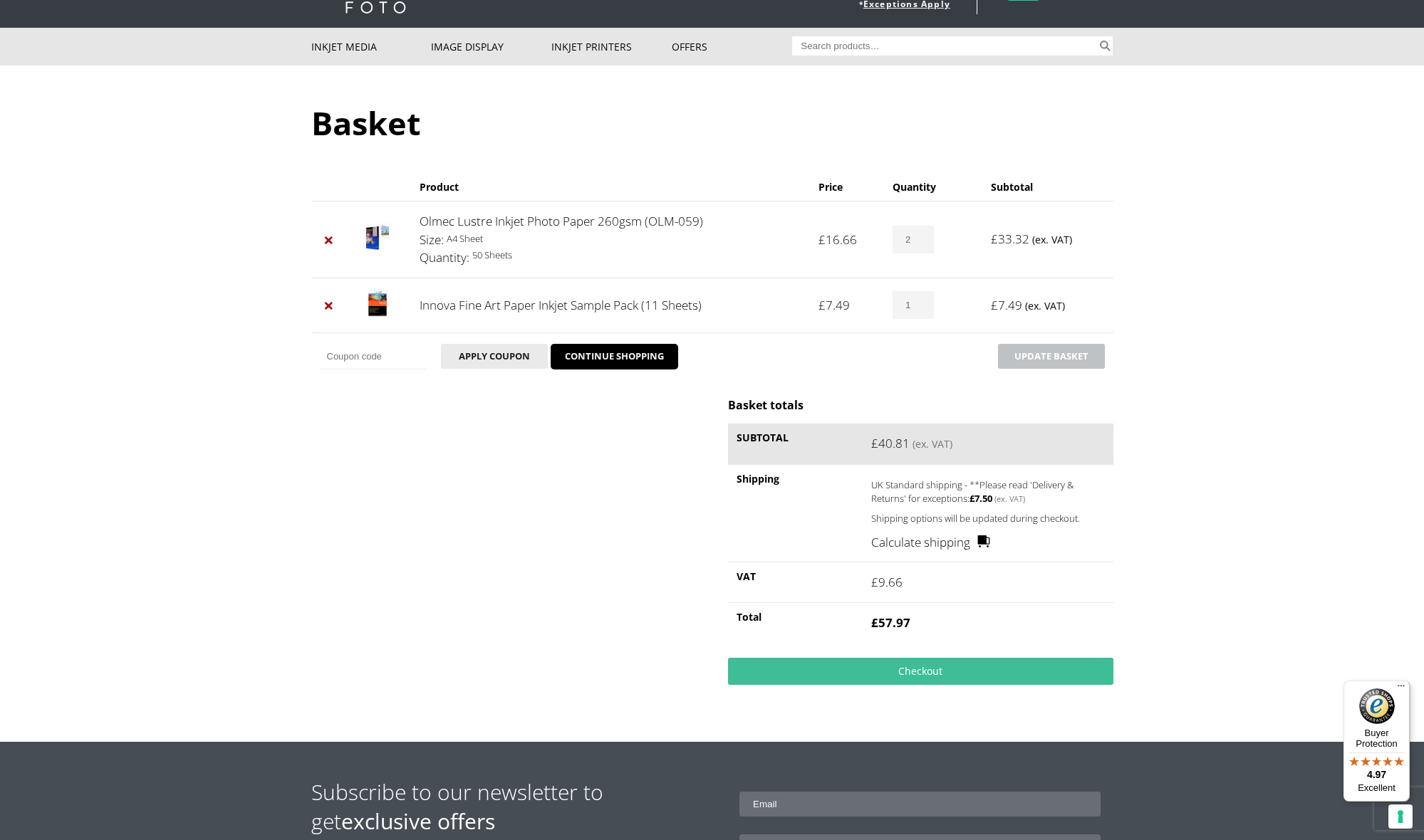
scroll to position [68, 0]
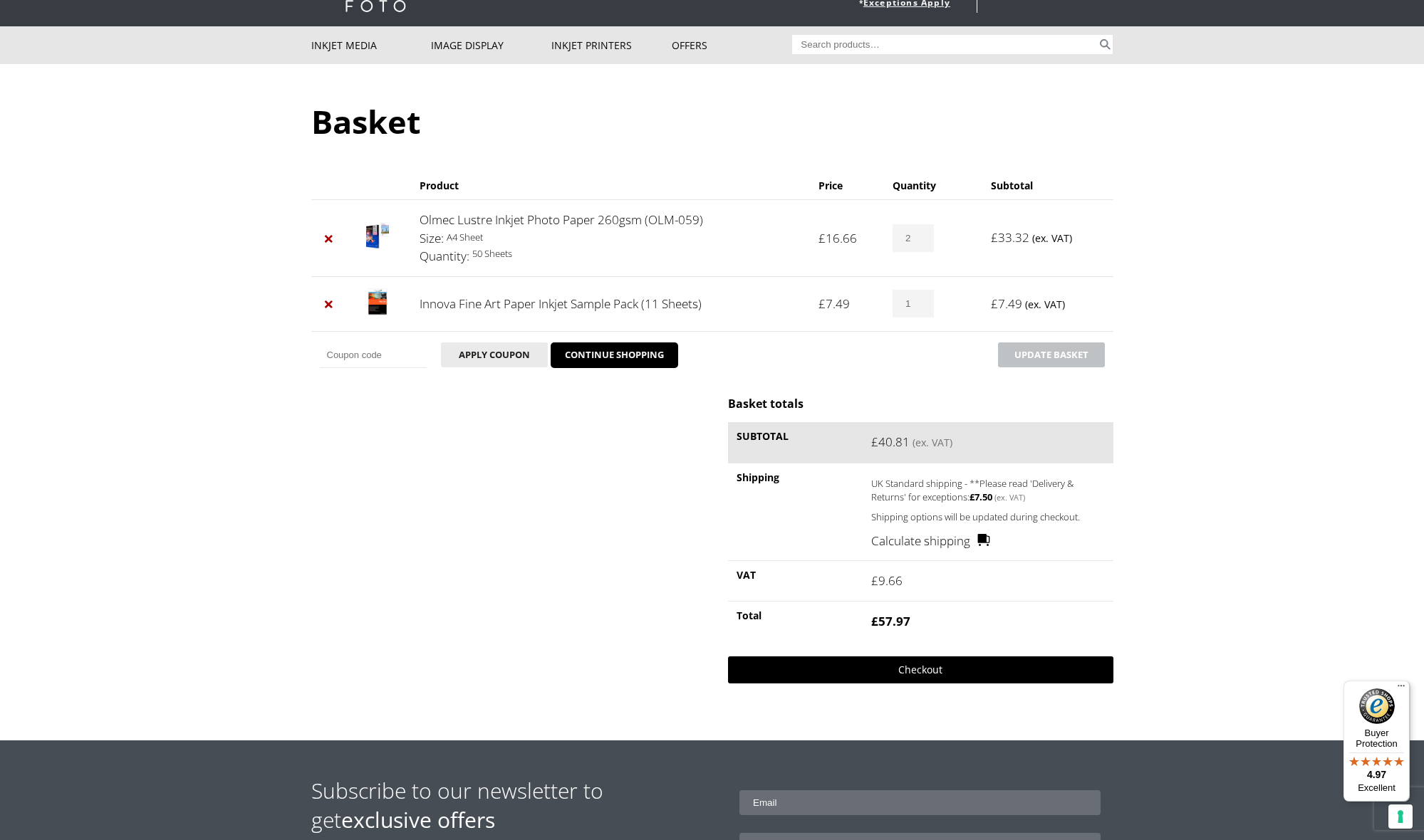
click at [915, 659] on link "Checkout" at bounding box center [920, 670] width 384 height 27
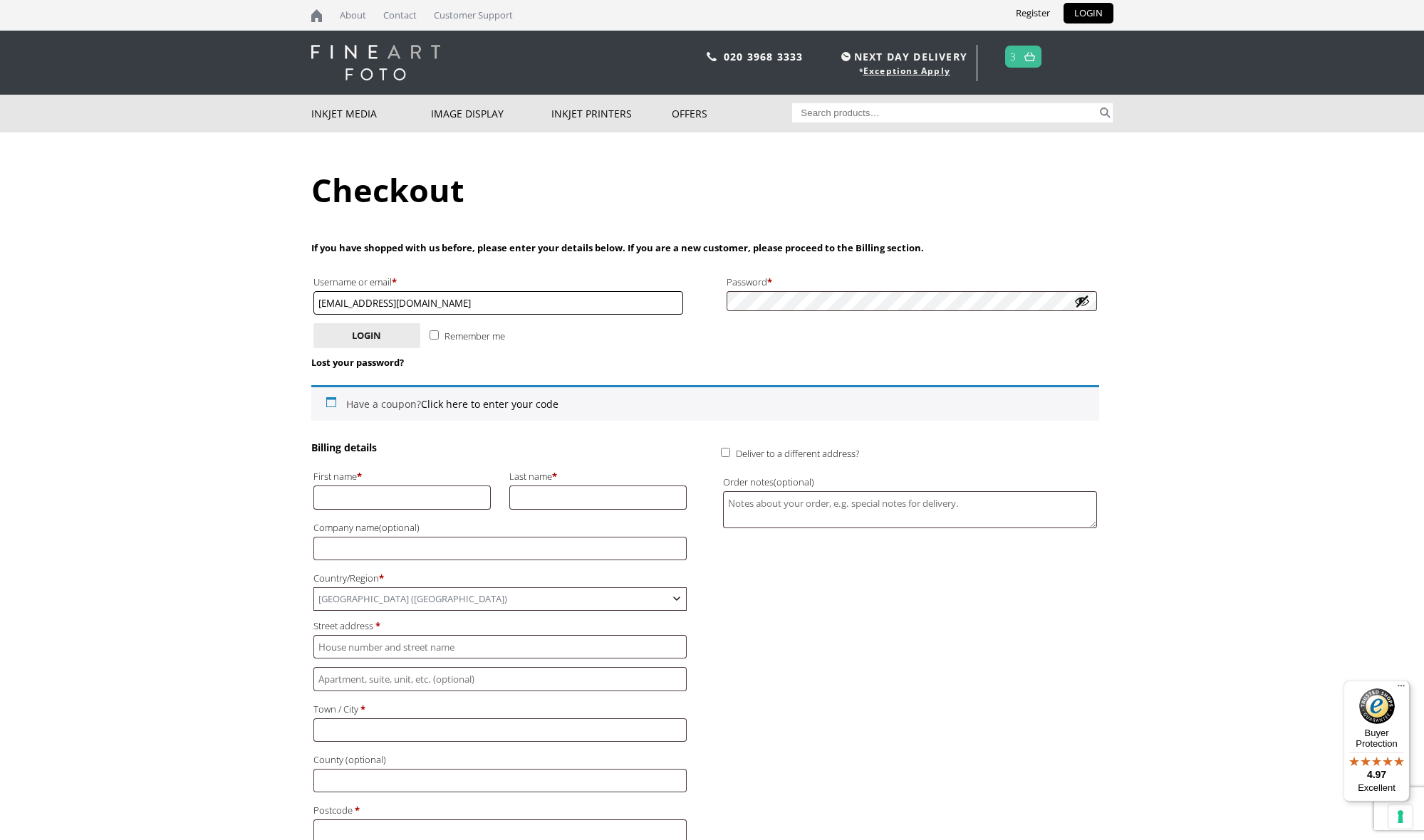
type input "[EMAIL_ADDRESS][DOMAIN_NAME]"
drag, startPoint x: 318, startPoint y: 301, endPoint x: 428, endPoint y: 299, distance: 110.0
click at [428, 299] on input "[EMAIL_ADDRESS][DOMAIN_NAME]" at bounding box center [498, 303] width 370 height 23
type input "Jane"
type input "Rigby"
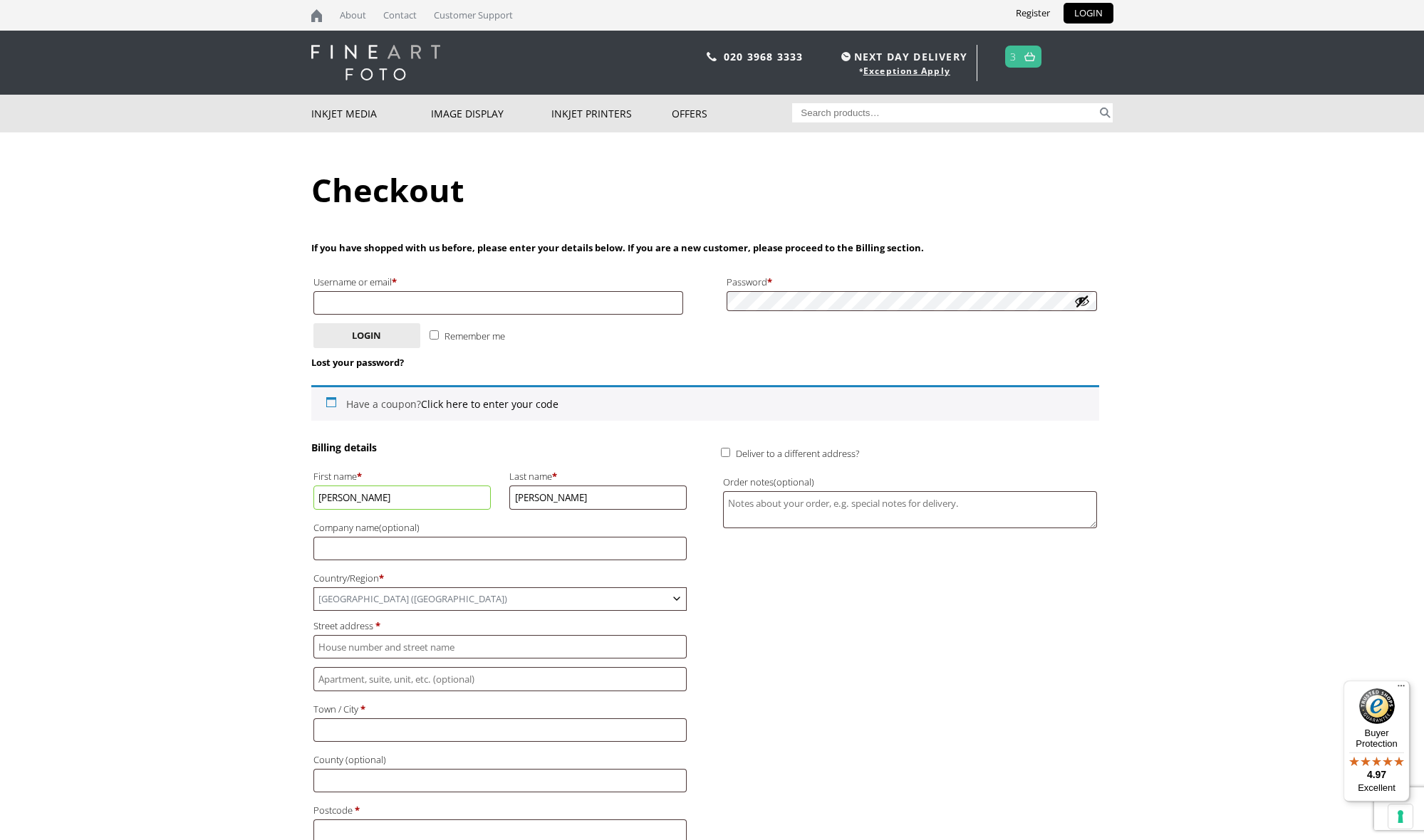
click at [675, 593] on b "Country/Region" at bounding box center [677, 599] width 11 height 11
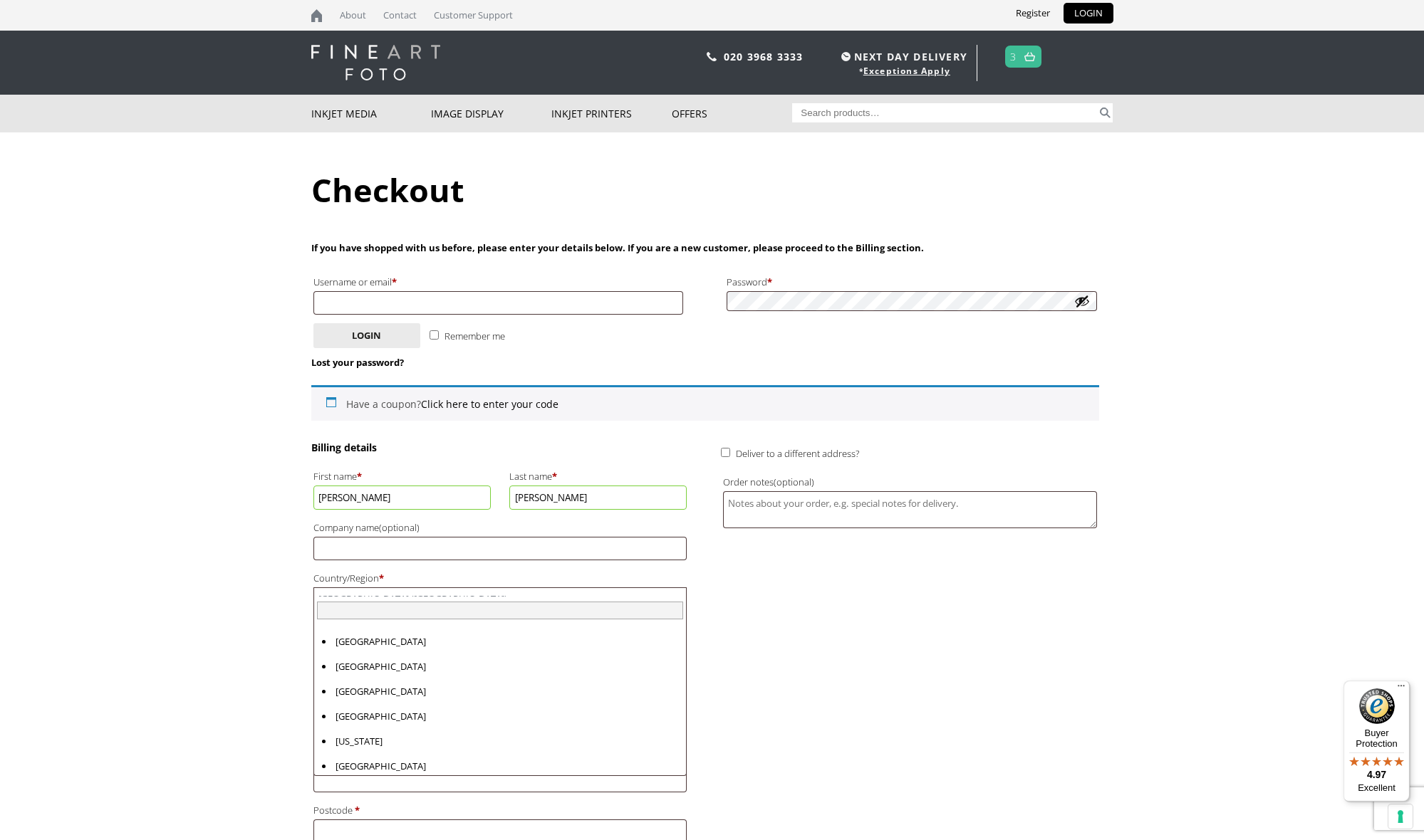
scroll to position [5757, 0]
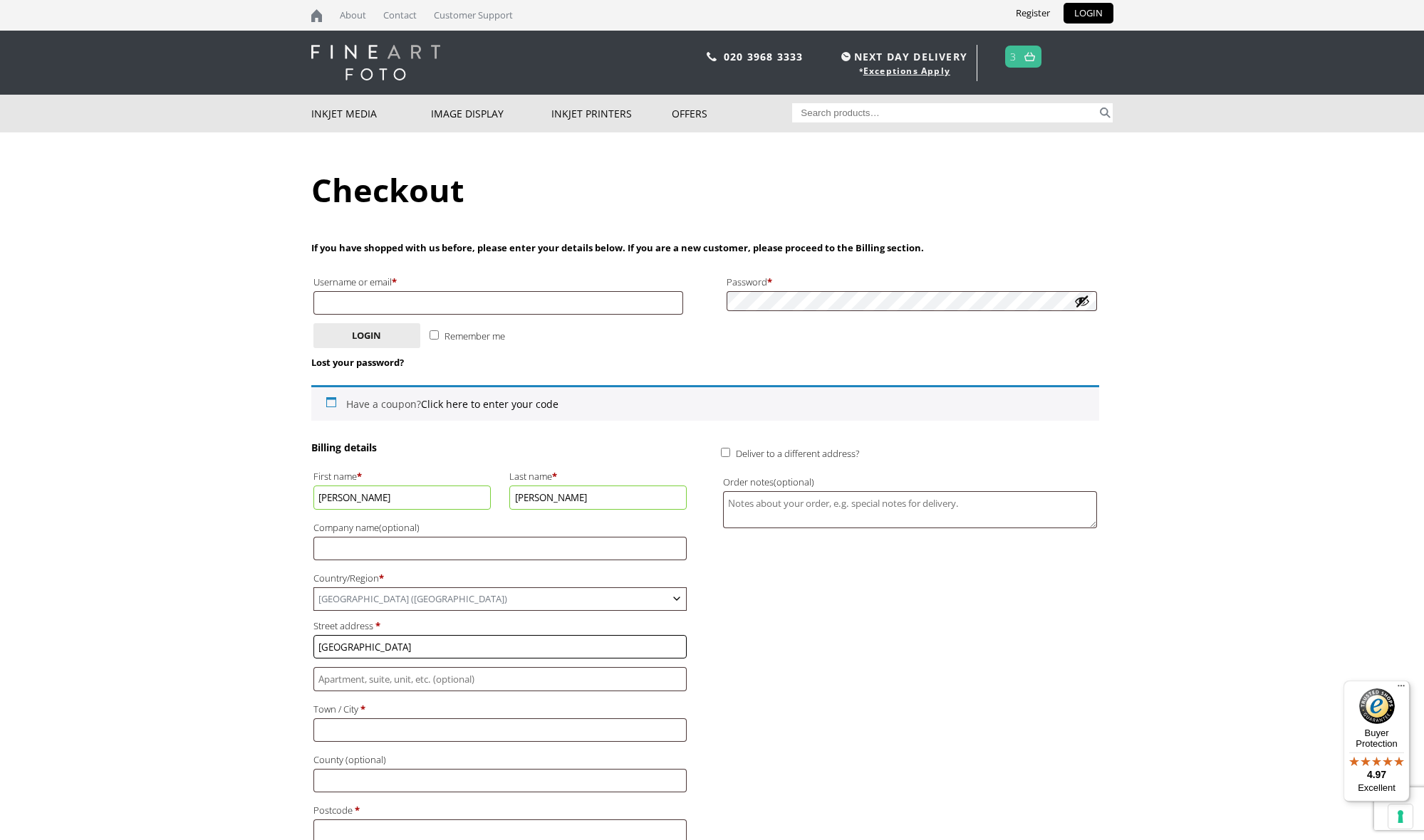
type input "[GEOGRAPHIC_DATA]"
type input "[PERSON_NAME]"
type input "Maldon"
type input "CM96PR"
click at [701, 790] on div "Billing details First name * Jane Last name * Rigby Company name (optional) Cou…" at bounding box center [706, 722] width 788 height 565
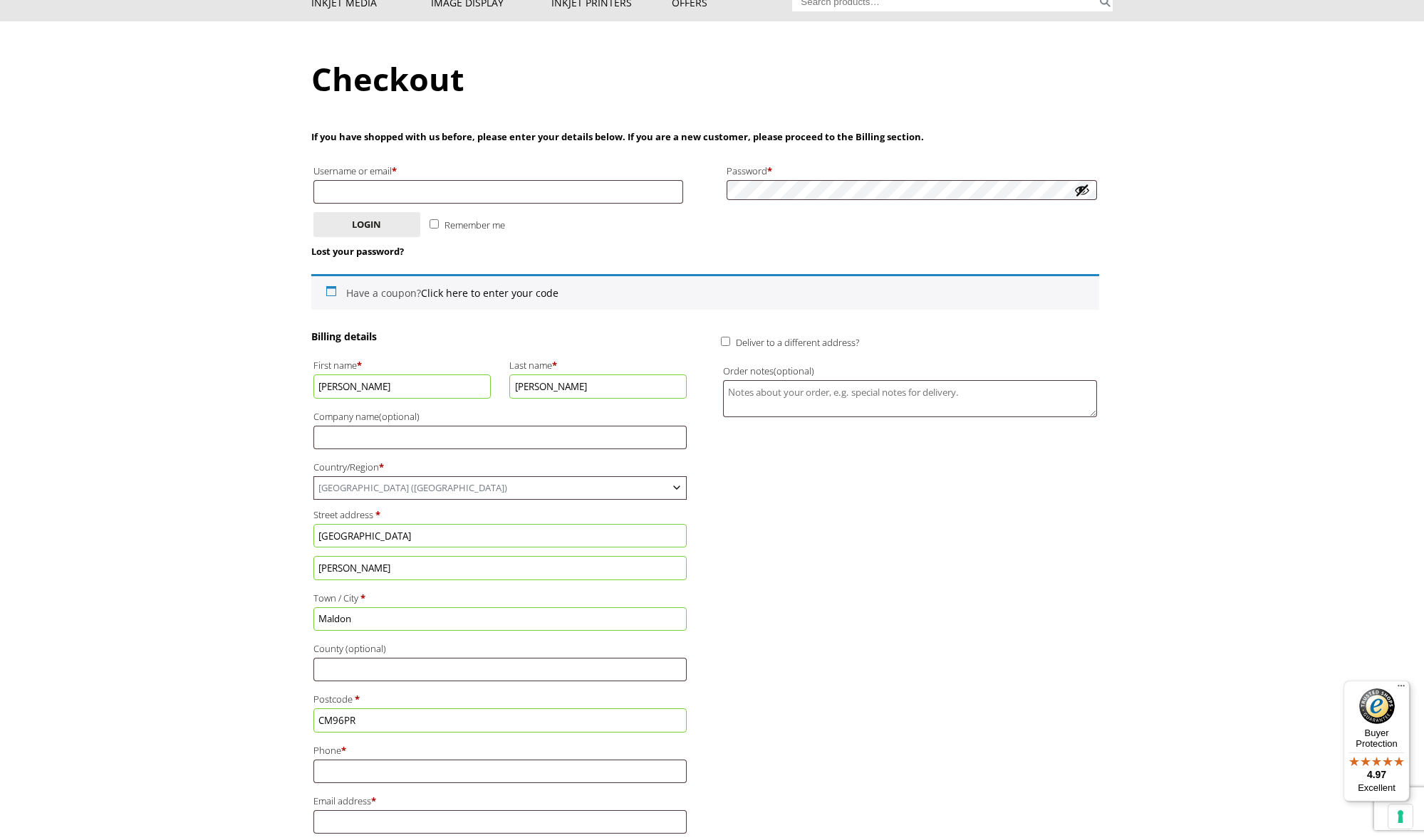
scroll to position [113, 0]
type input "07958582143"
type input "[EMAIL_ADDRESS][DOMAIN_NAME]"
click at [724, 775] on div "Billing details First name * Jane Last name * Rigby Company name (optional) Cou…" at bounding box center [706, 610] width 788 height 565
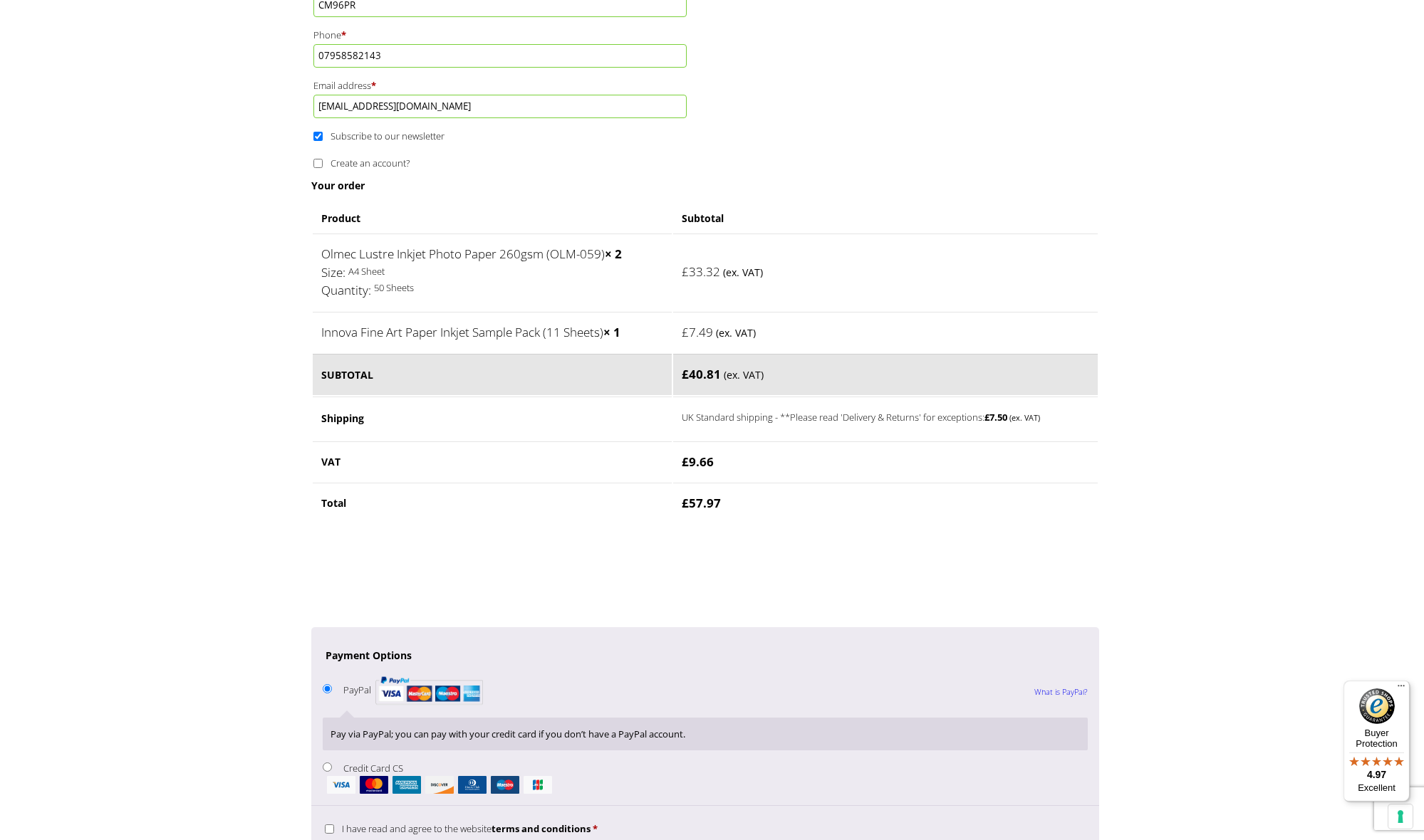
scroll to position [829, 0]
click at [325, 761] on input "Credit Card CS" at bounding box center [328, 766] width 10 height 10
radio input "true"
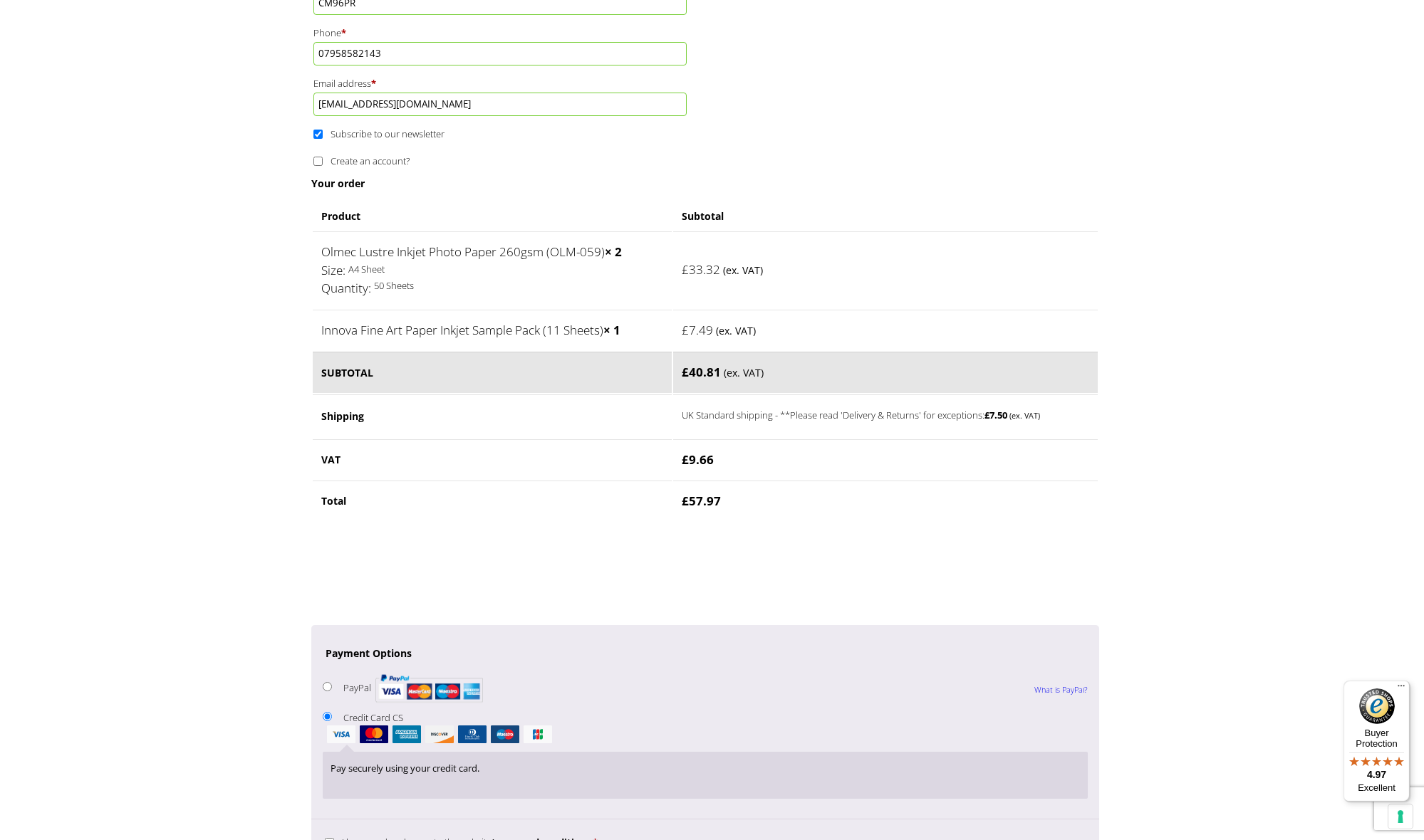
click at [325, 838] on input "I have read and agree to the website terms and conditions *" at bounding box center [330, 843] width 10 height 10
checkbox input "true"
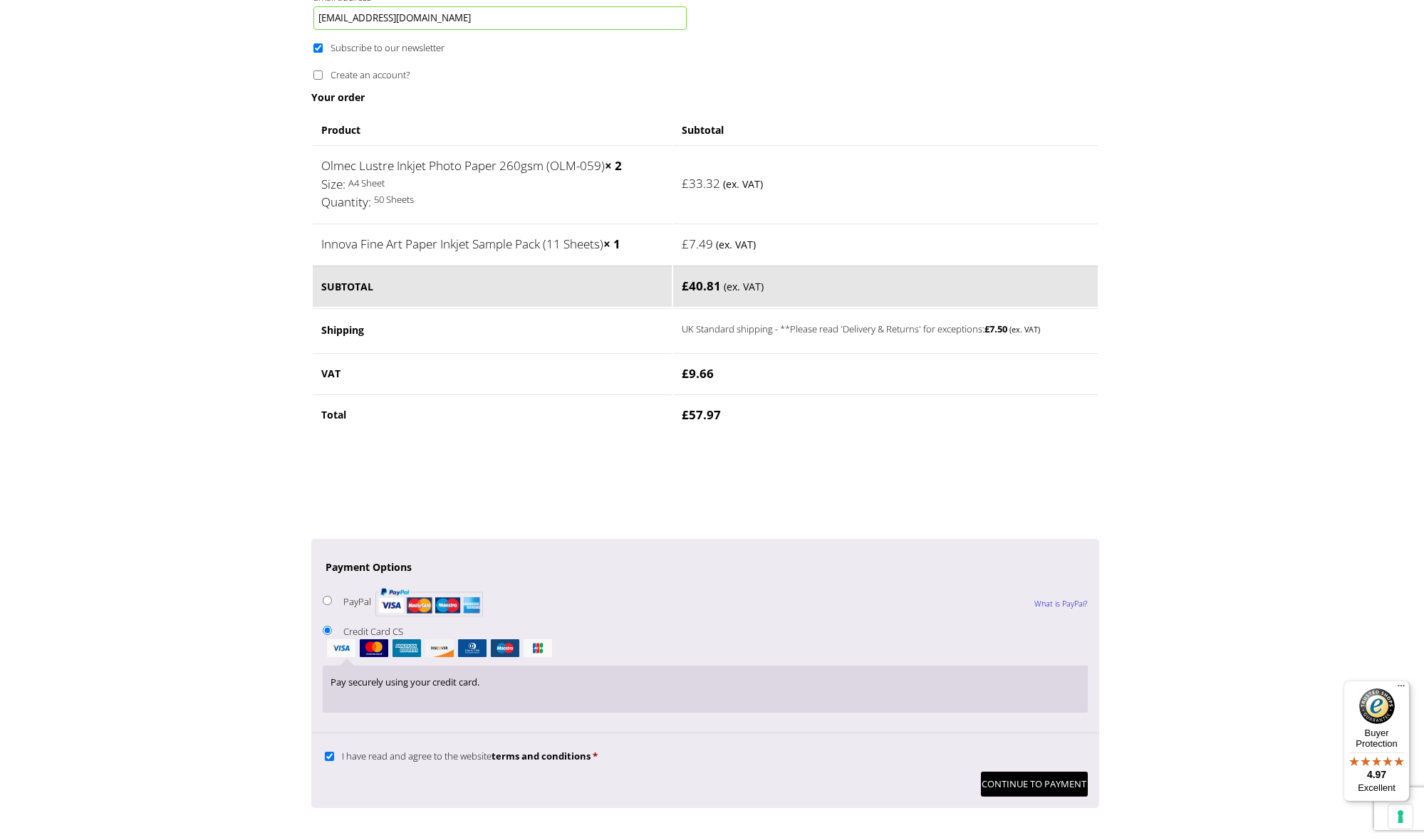
scroll to position [935, 0]
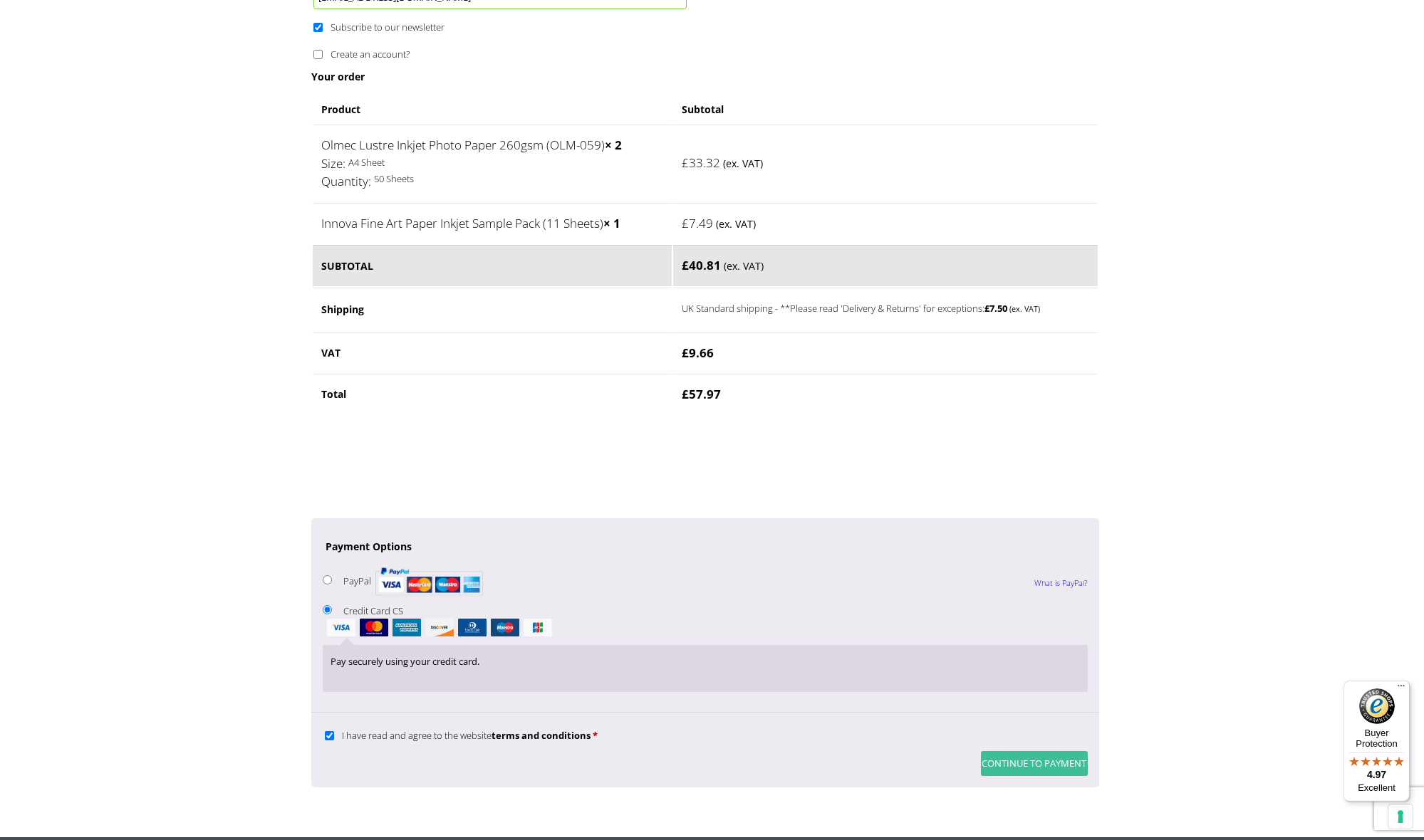
click at [1039, 751] on button "Continue to Payment" at bounding box center [1034, 763] width 107 height 25
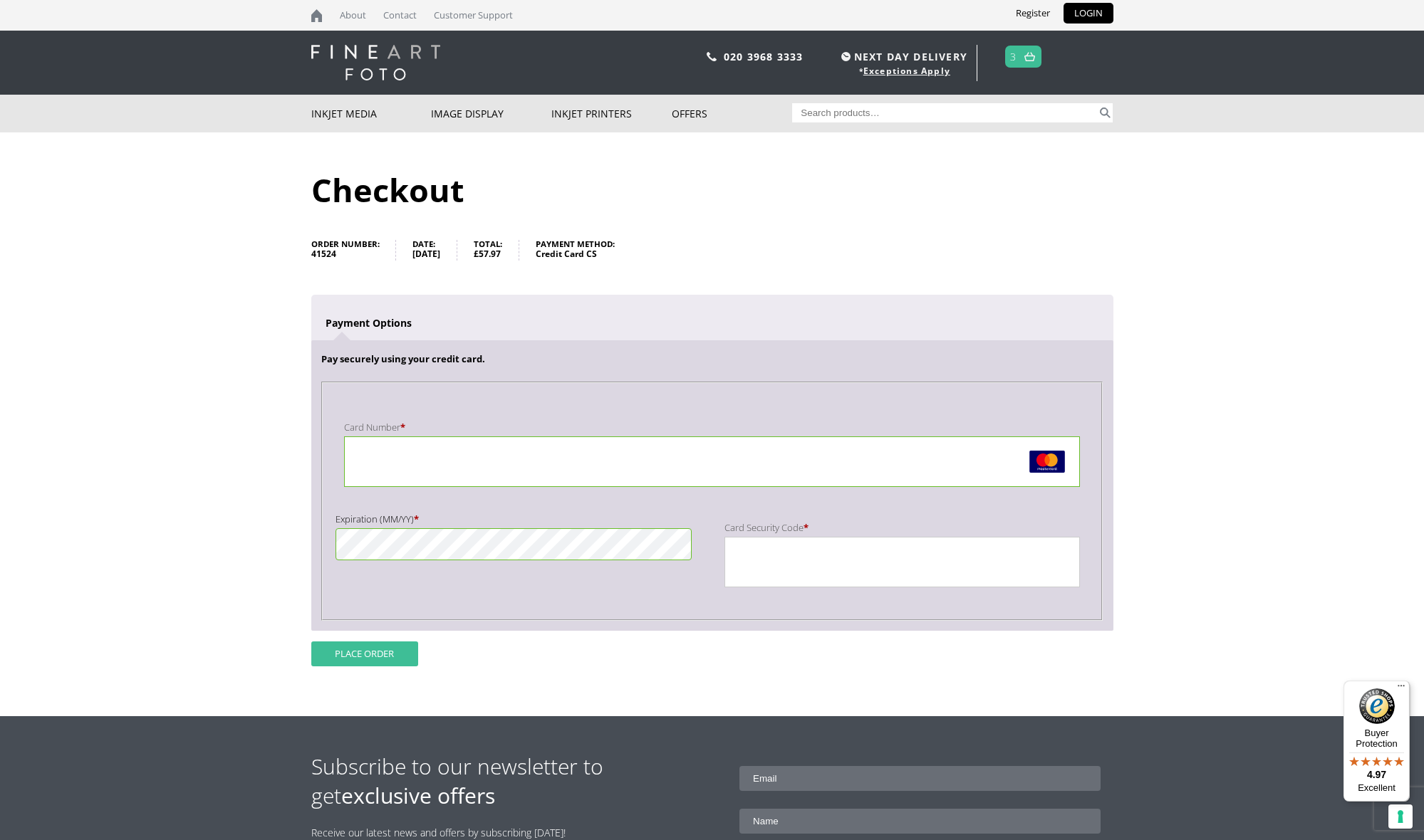
click at [384, 651] on button "Place order" at bounding box center [364, 653] width 107 height 25
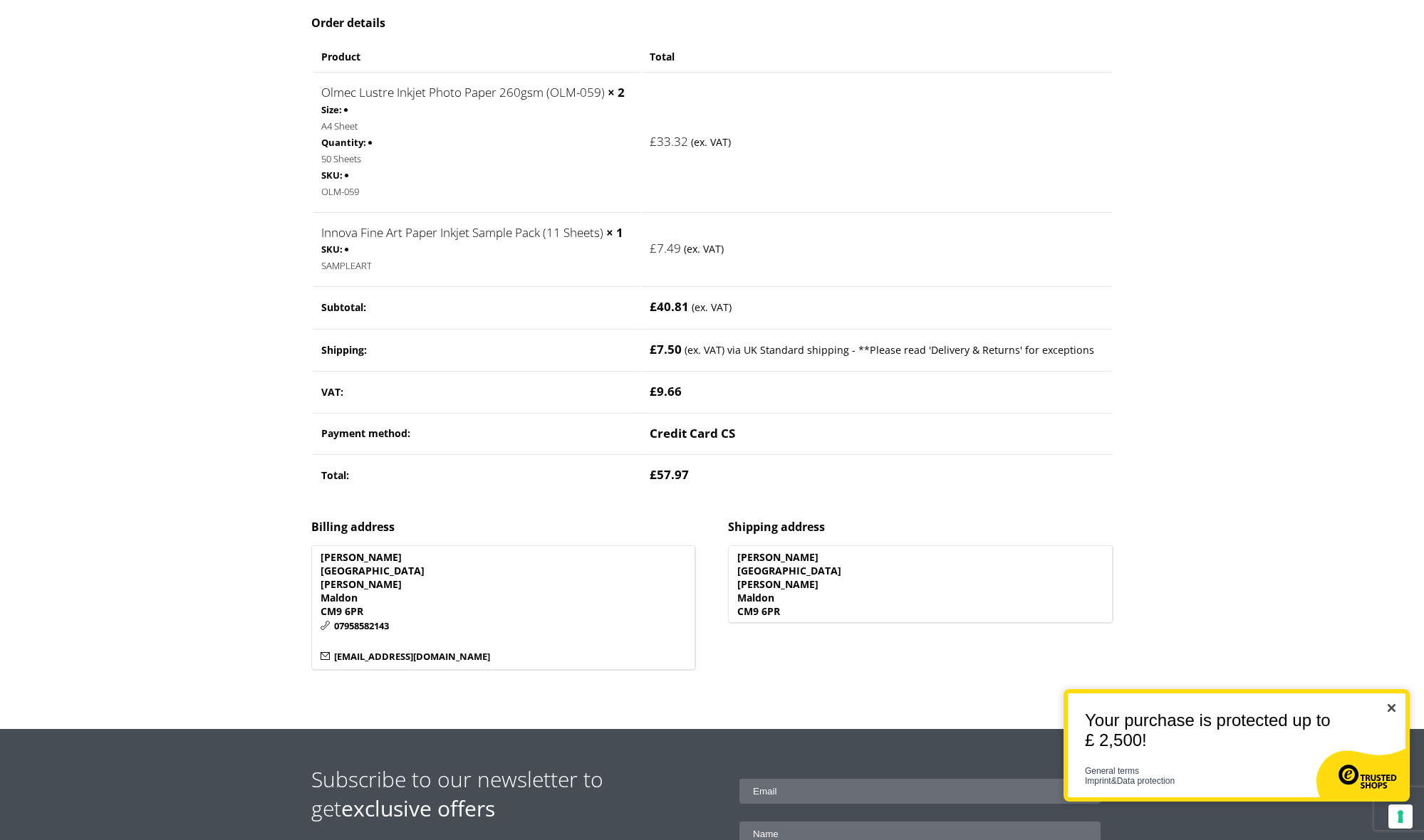
scroll to position [311, 0]
